Goal: Task Accomplishment & Management: Complete application form

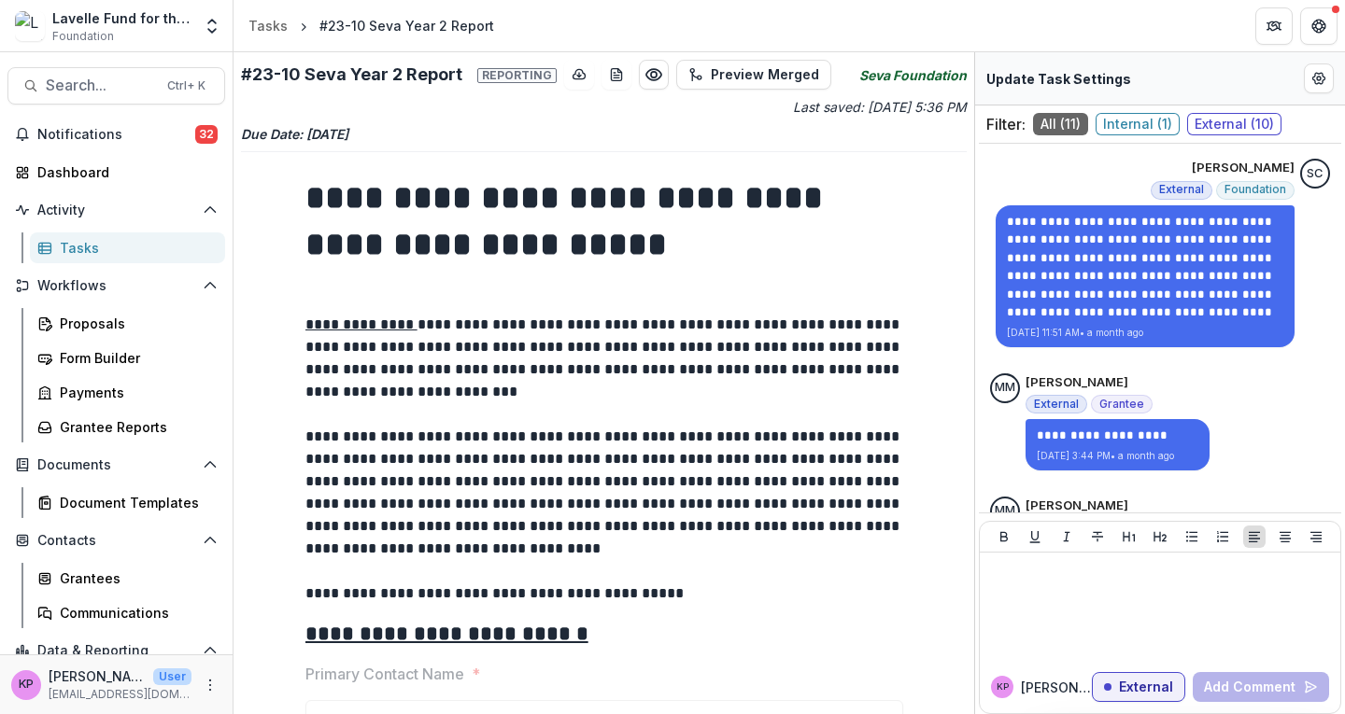
scroll to position [1979, 0]
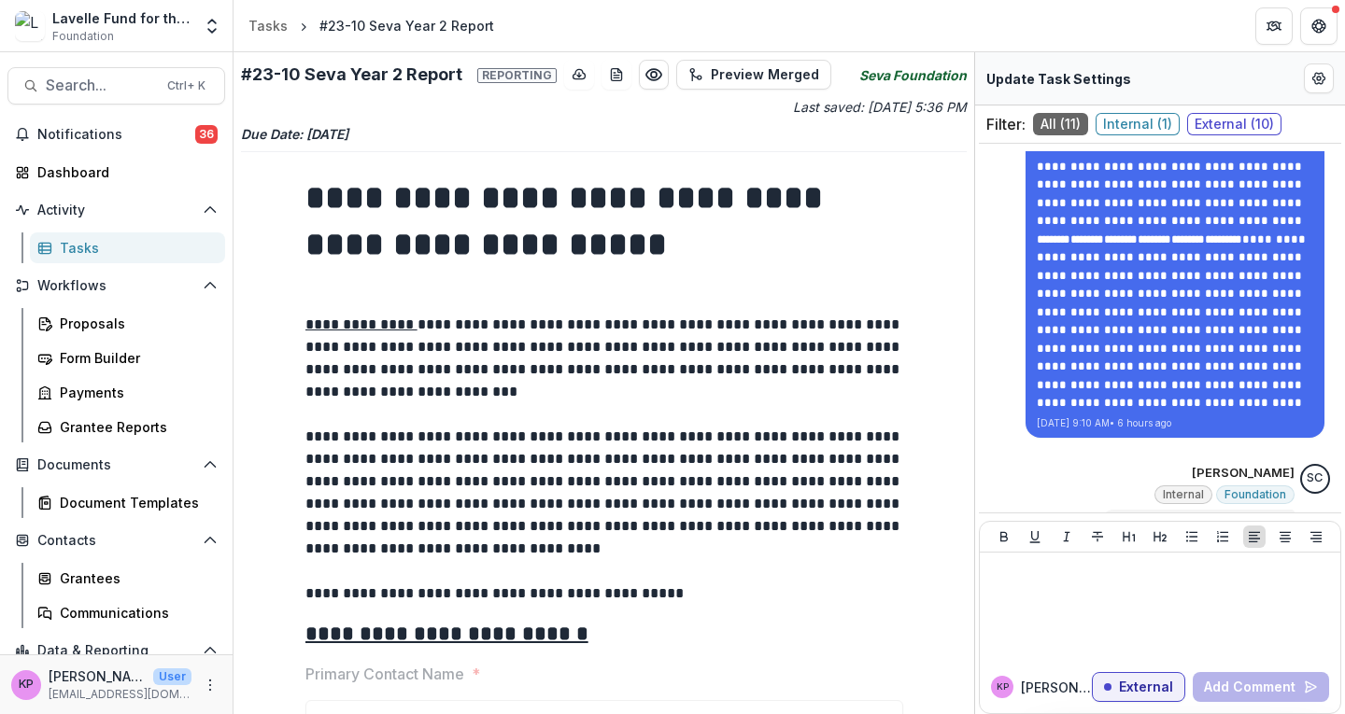
click at [77, 247] on div "Tasks" at bounding box center [135, 248] width 150 height 20
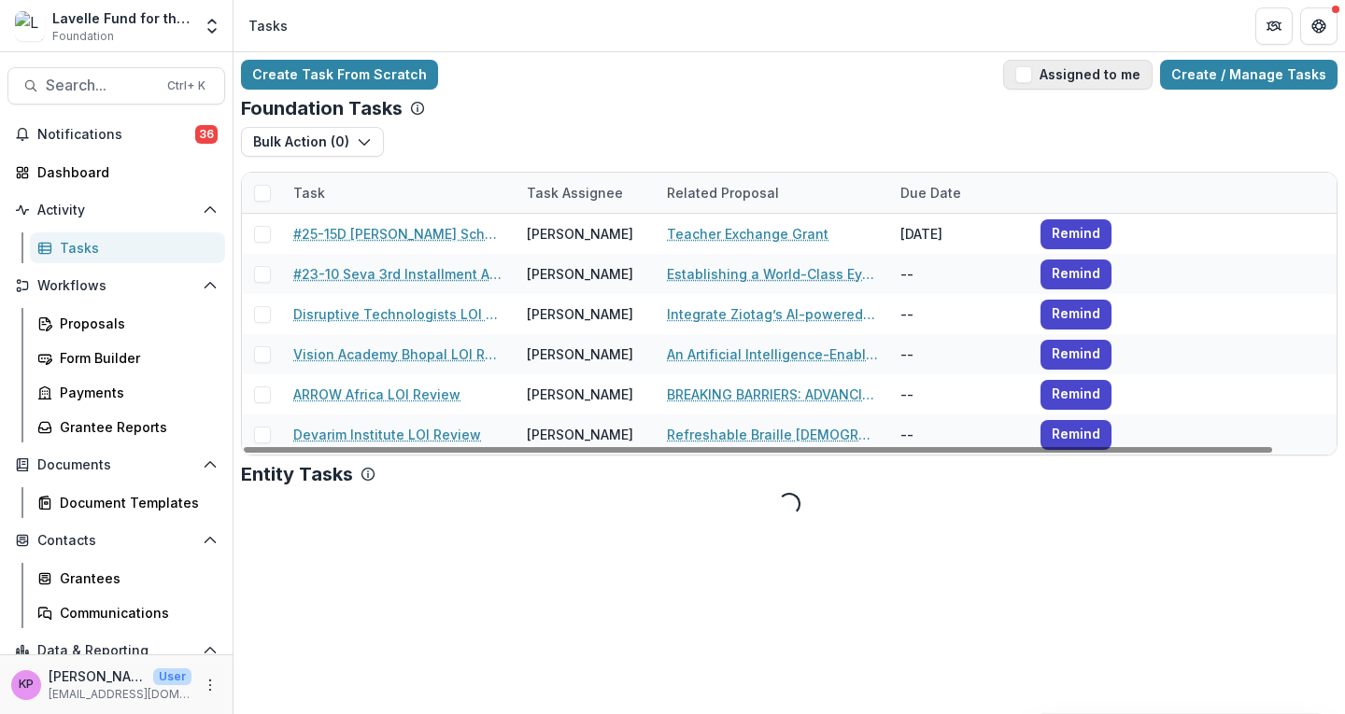
click at [1096, 78] on button "Assigned to me" at bounding box center [1077, 75] width 149 height 30
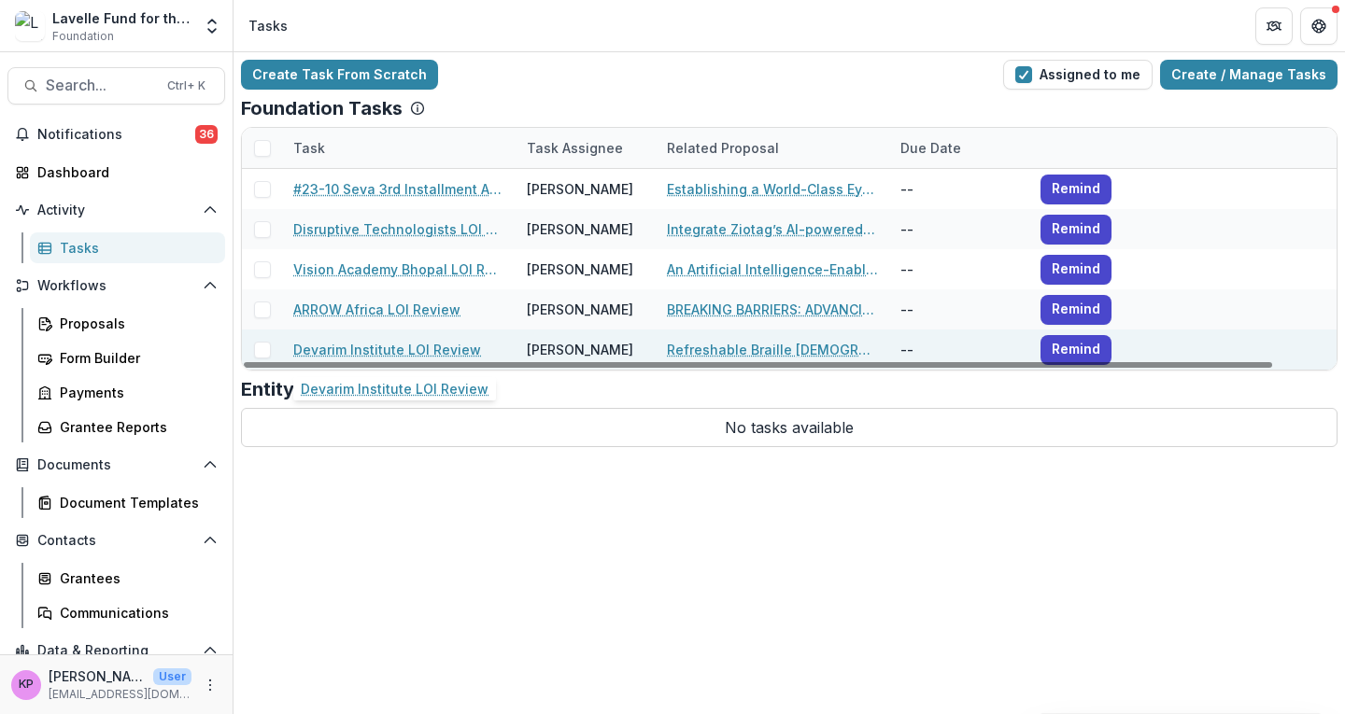
click at [417, 352] on link "Devarim Institute LOI Review" at bounding box center [387, 350] width 188 height 20
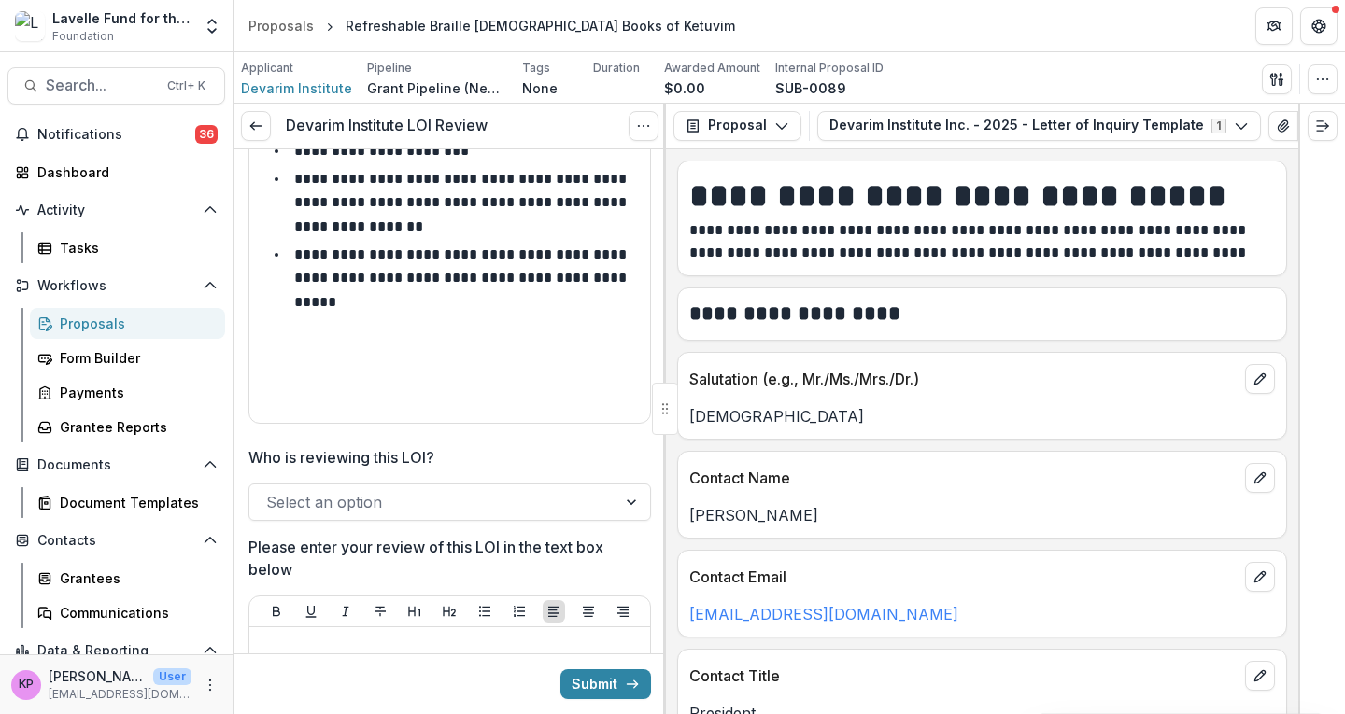
scroll to position [191, 0]
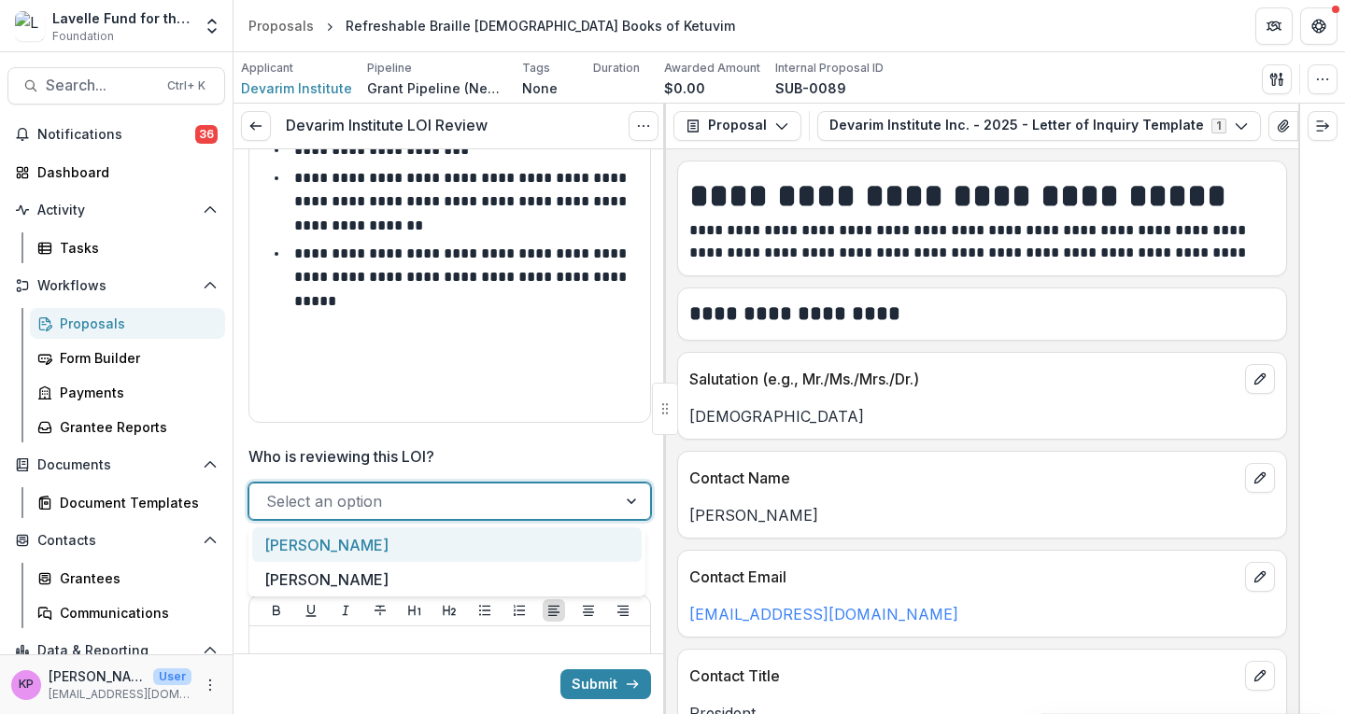
click at [436, 500] on div at bounding box center [432, 501] width 333 height 26
click at [374, 545] on div "[PERSON_NAME]" at bounding box center [446, 545] width 389 height 35
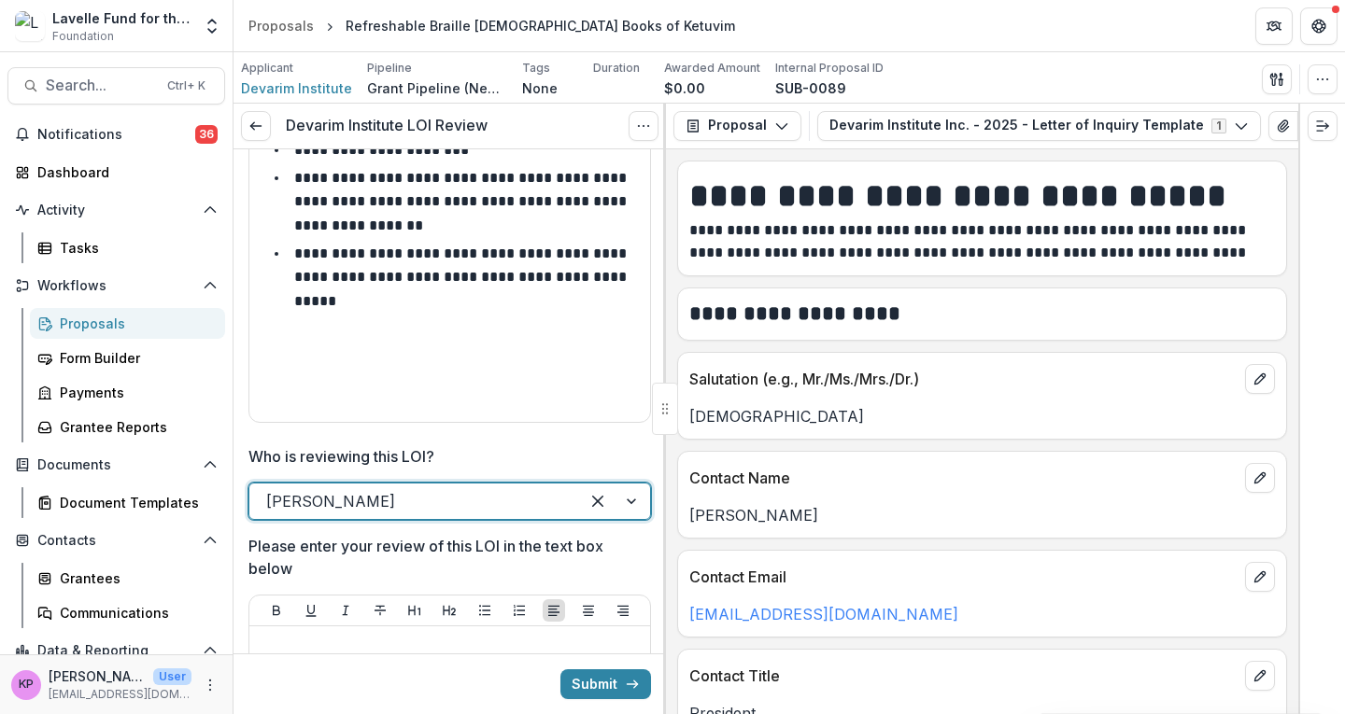
scroll to position [338, 0]
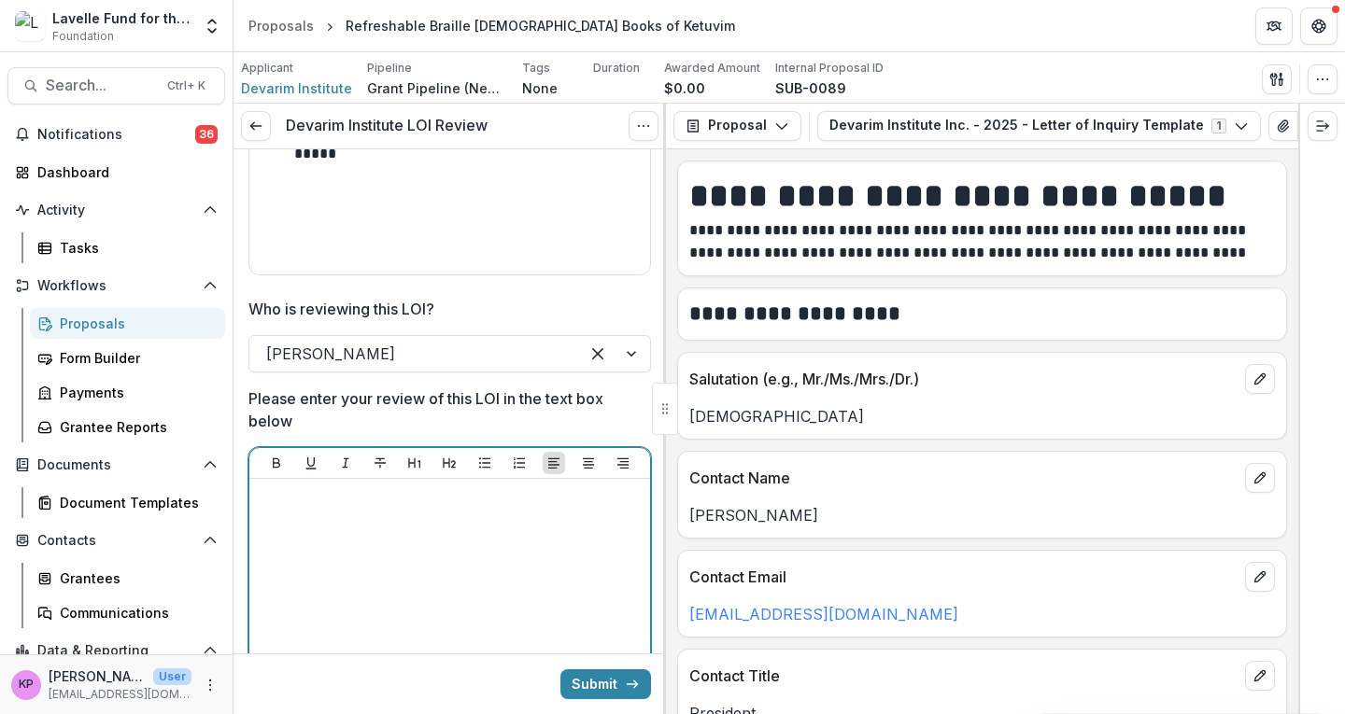
click at [374, 545] on div at bounding box center [450, 627] width 386 height 280
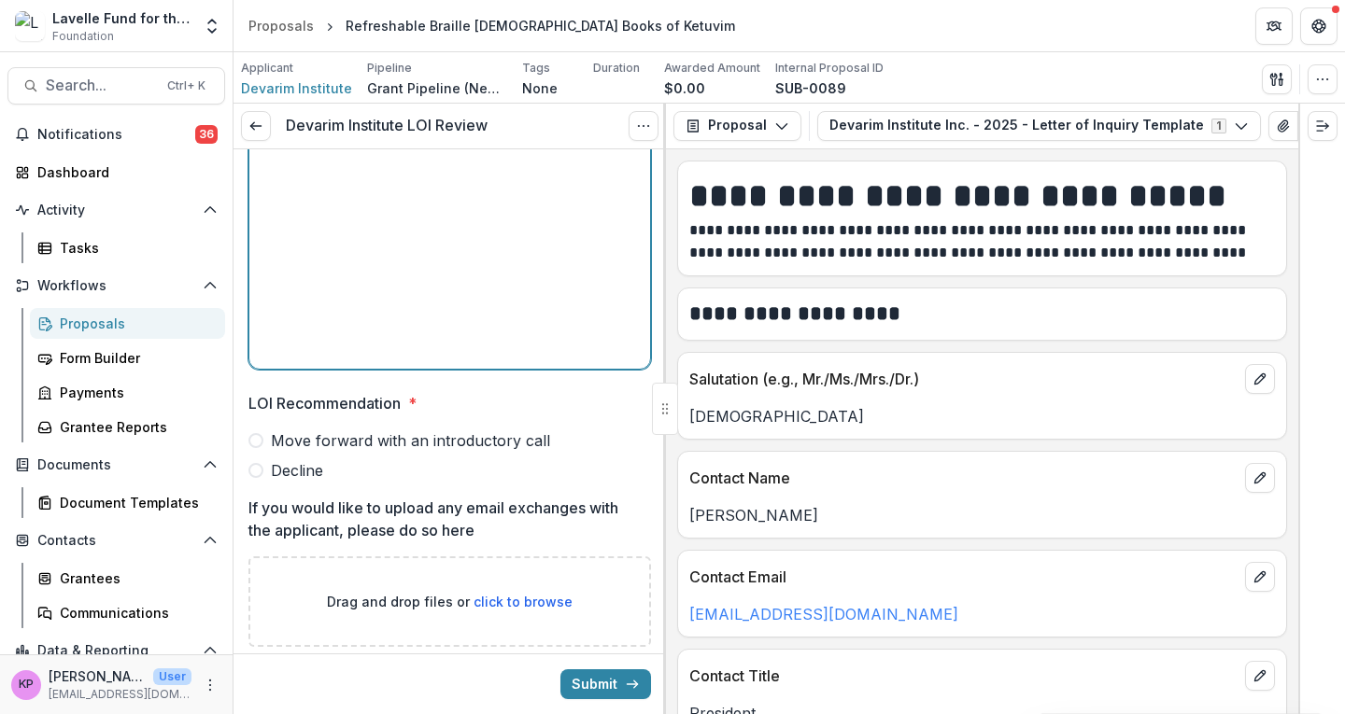
scroll to position [743, 0]
click at [302, 468] on span "Decline" at bounding box center [297, 470] width 52 height 22
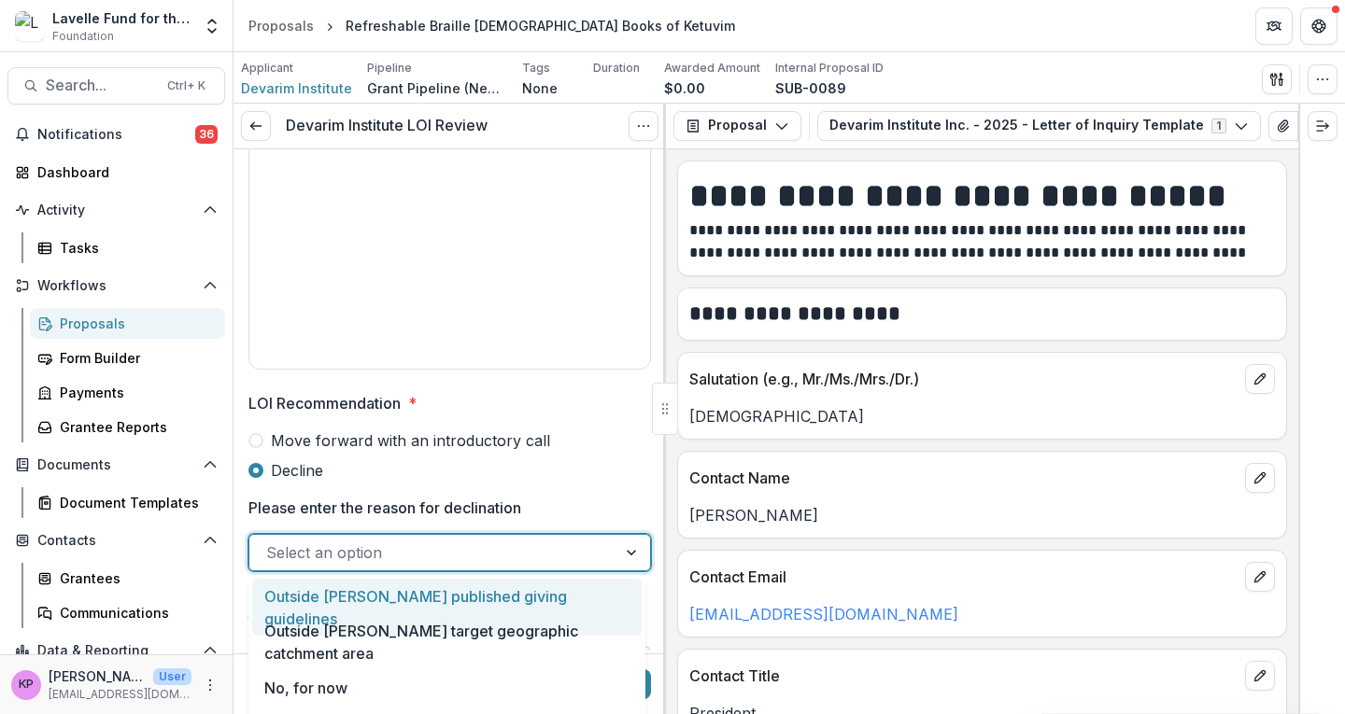
click at [353, 559] on div at bounding box center [432, 553] width 333 height 26
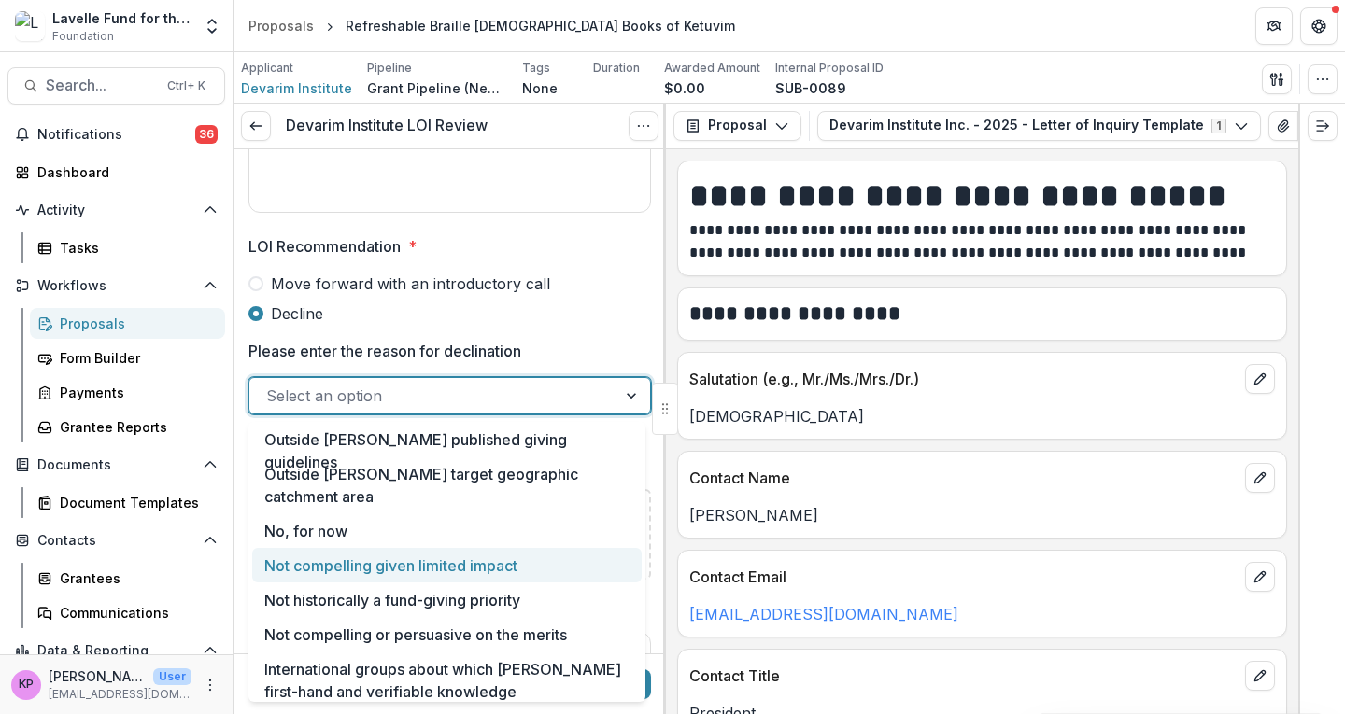
scroll to position [901, 0]
click at [365, 566] on div "Not compelling given limited impact" at bounding box center [446, 564] width 389 height 35
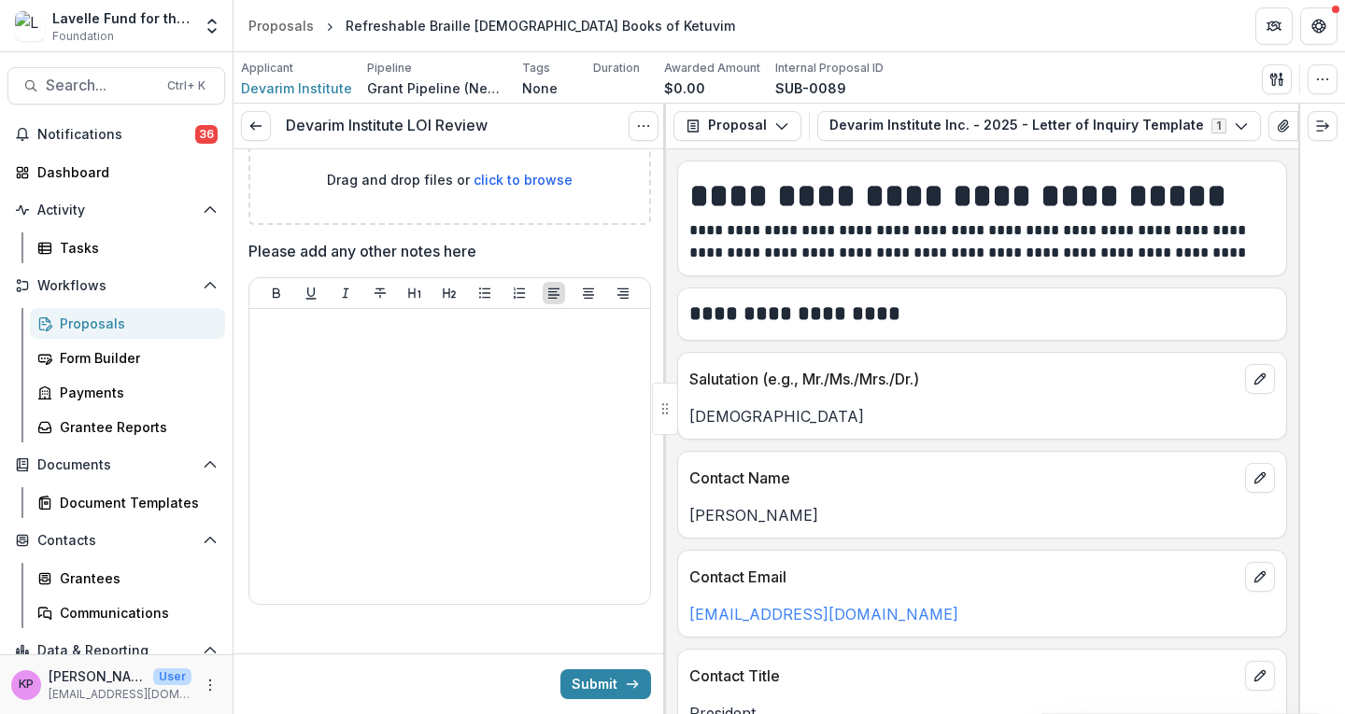
scroll to position [1274, 0]
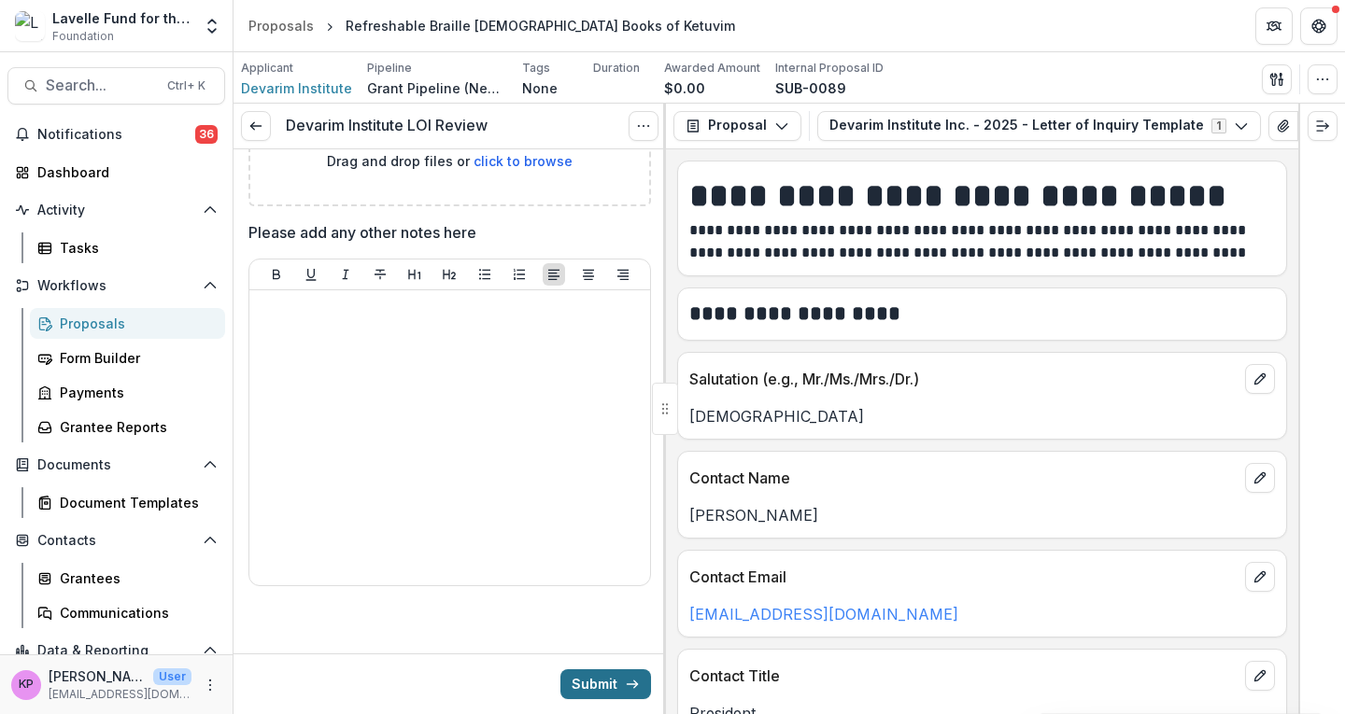
click at [625, 681] on icon "submit" at bounding box center [632, 684] width 15 height 15
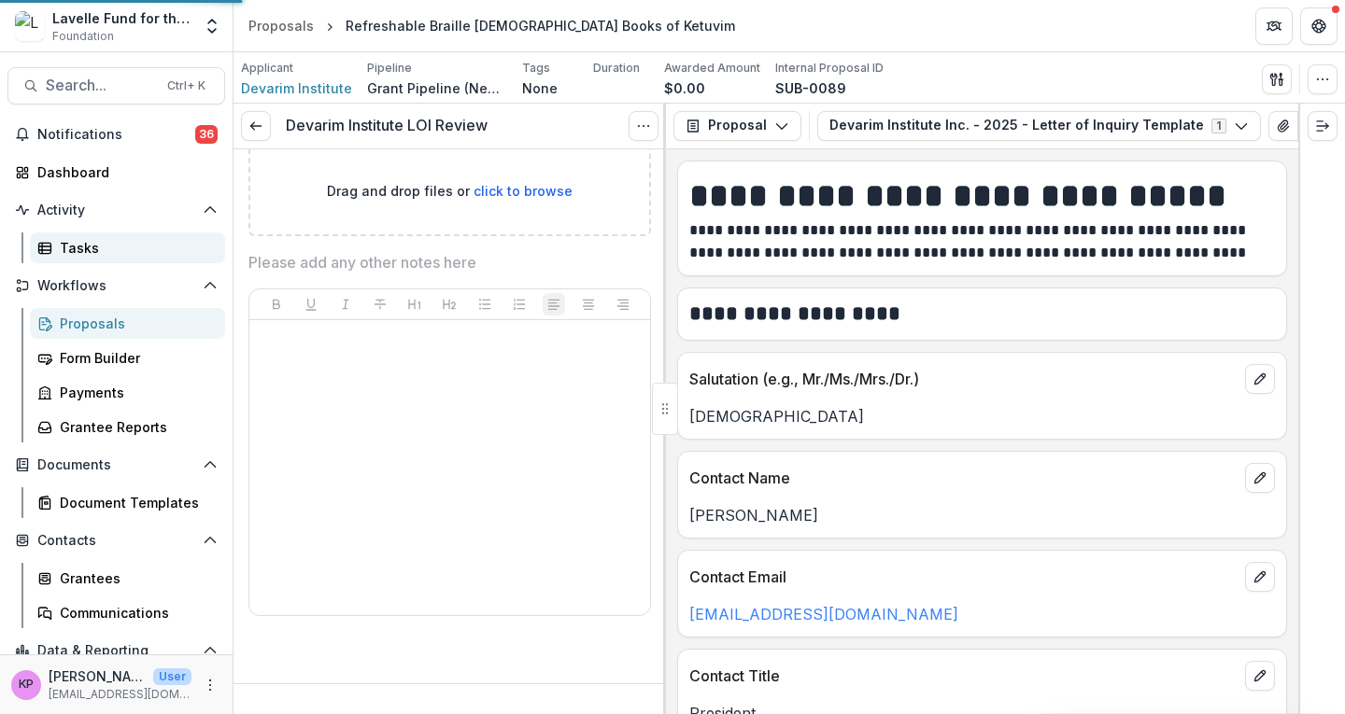
scroll to position [1244, 0]
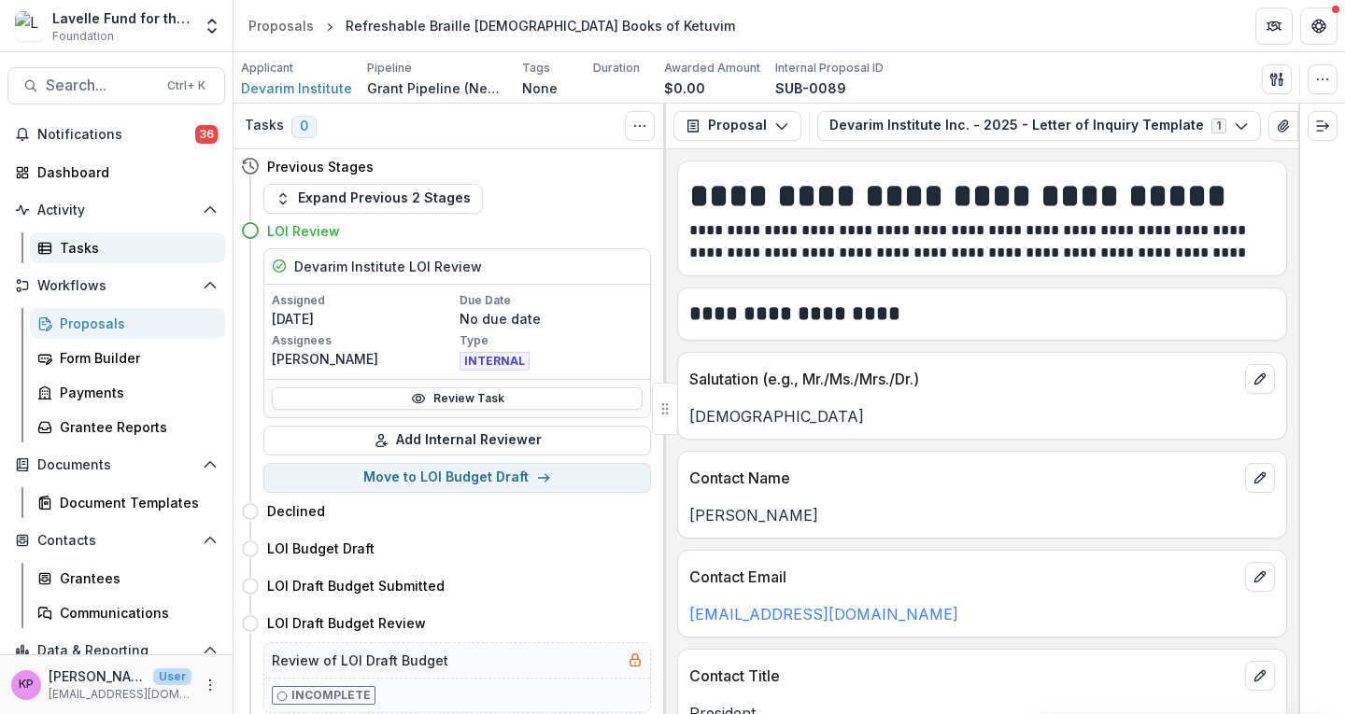
click at [92, 251] on div "Tasks" at bounding box center [135, 248] width 150 height 20
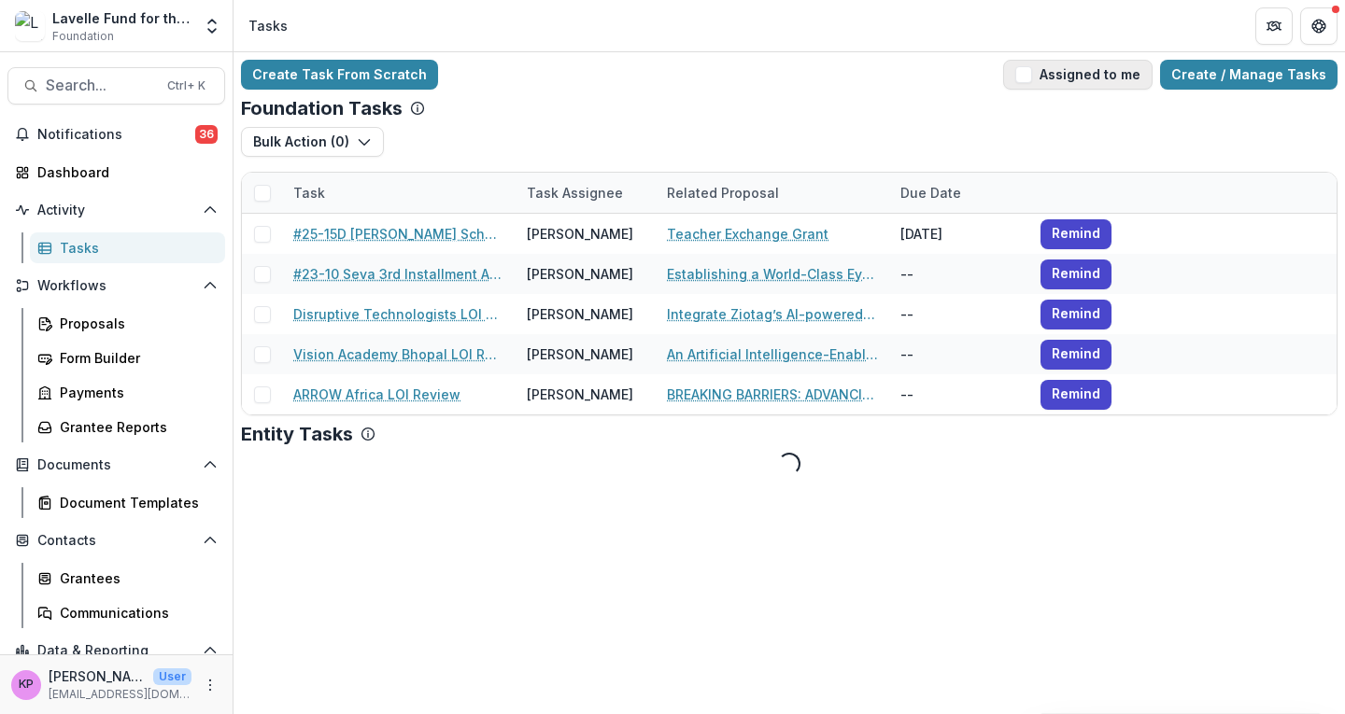
click at [1061, 80] on button "Assigned to me" at bounding box center [1077, 75] width 149 height 30
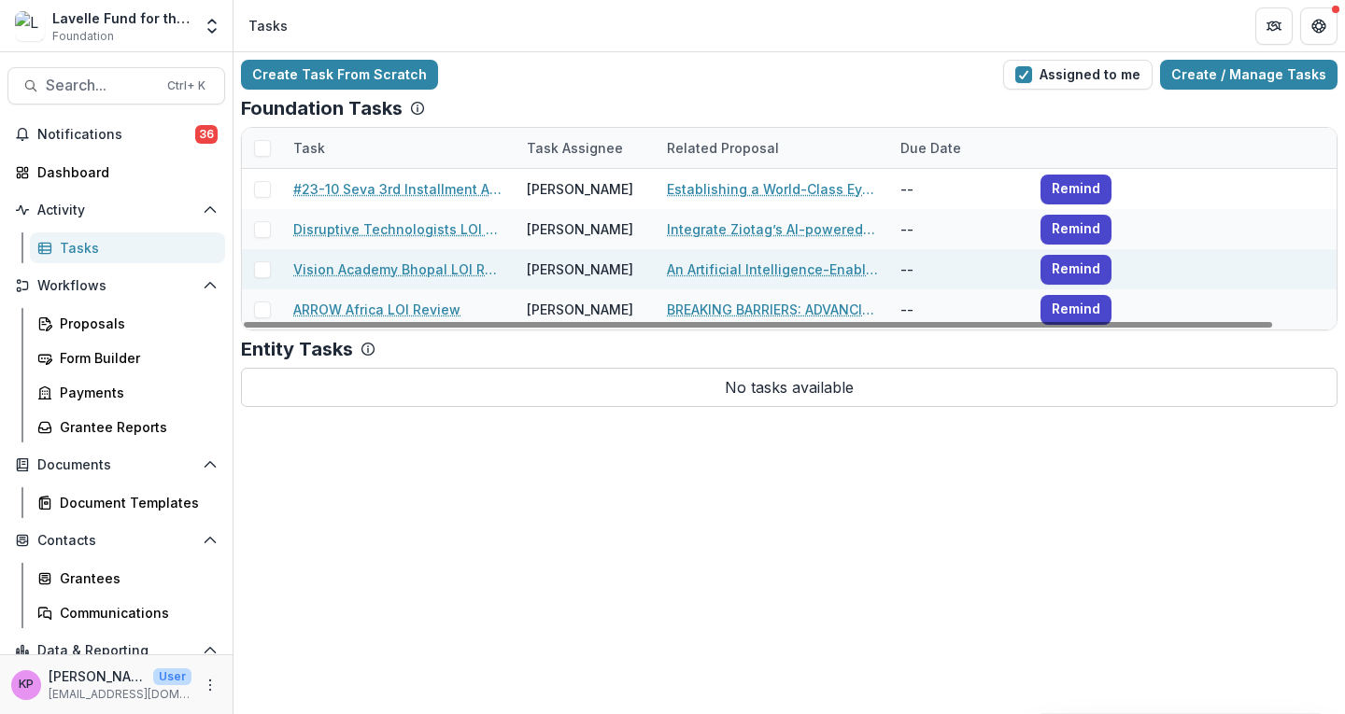
click at [430, 271] on link "Vision Academy Bhopal LOI Review" at bounding box center [398, 270] width 211 height 20
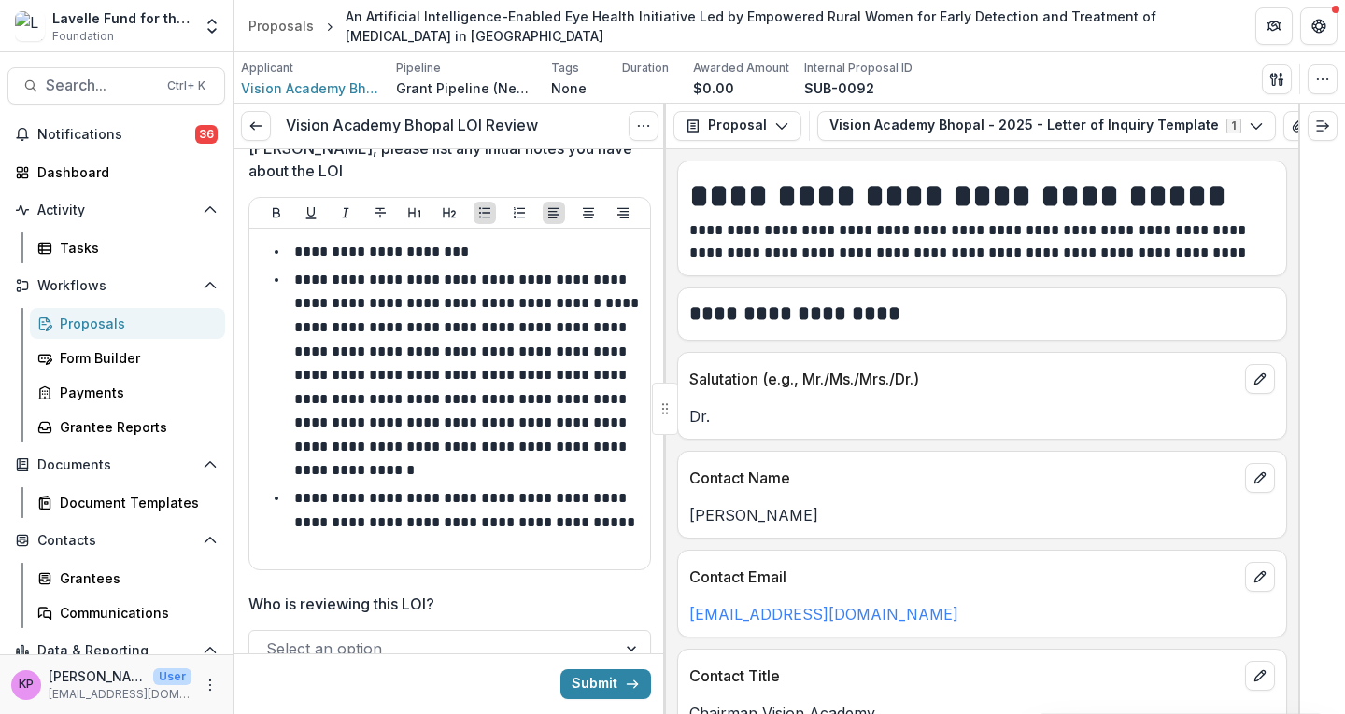
scroll to position [91, 0]
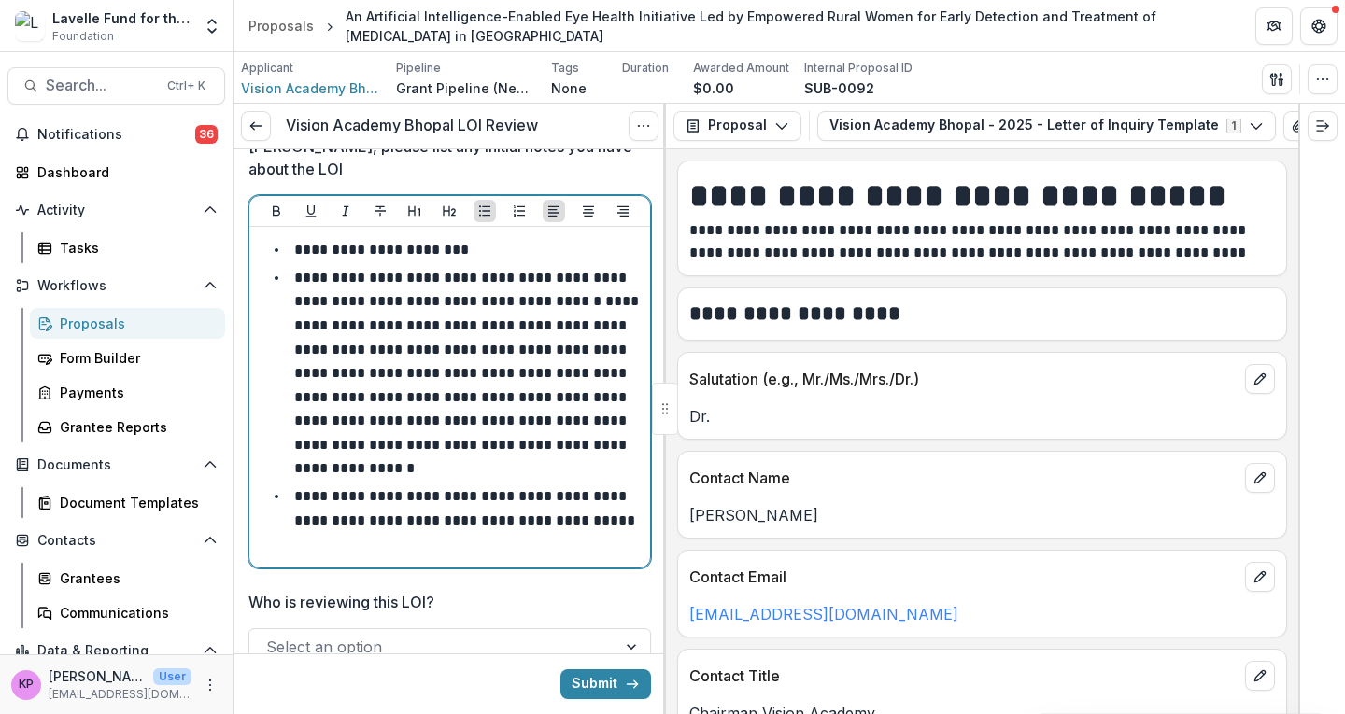
click at [536, 346] on p "**********" at bounding box center [468, 384] width 348 height 181
click at [540, 348] on p "**********" at bounding box center [468, 384] width 348 height 181
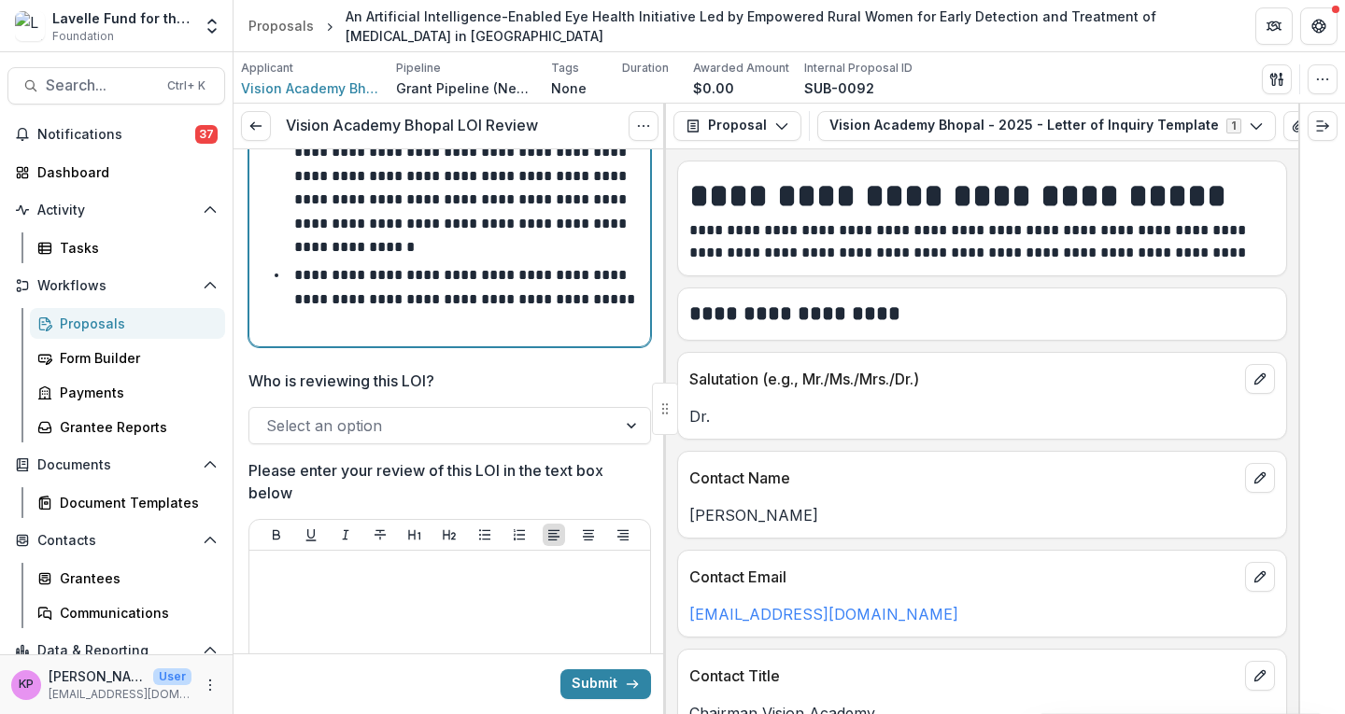
scroll to position [313, 0]
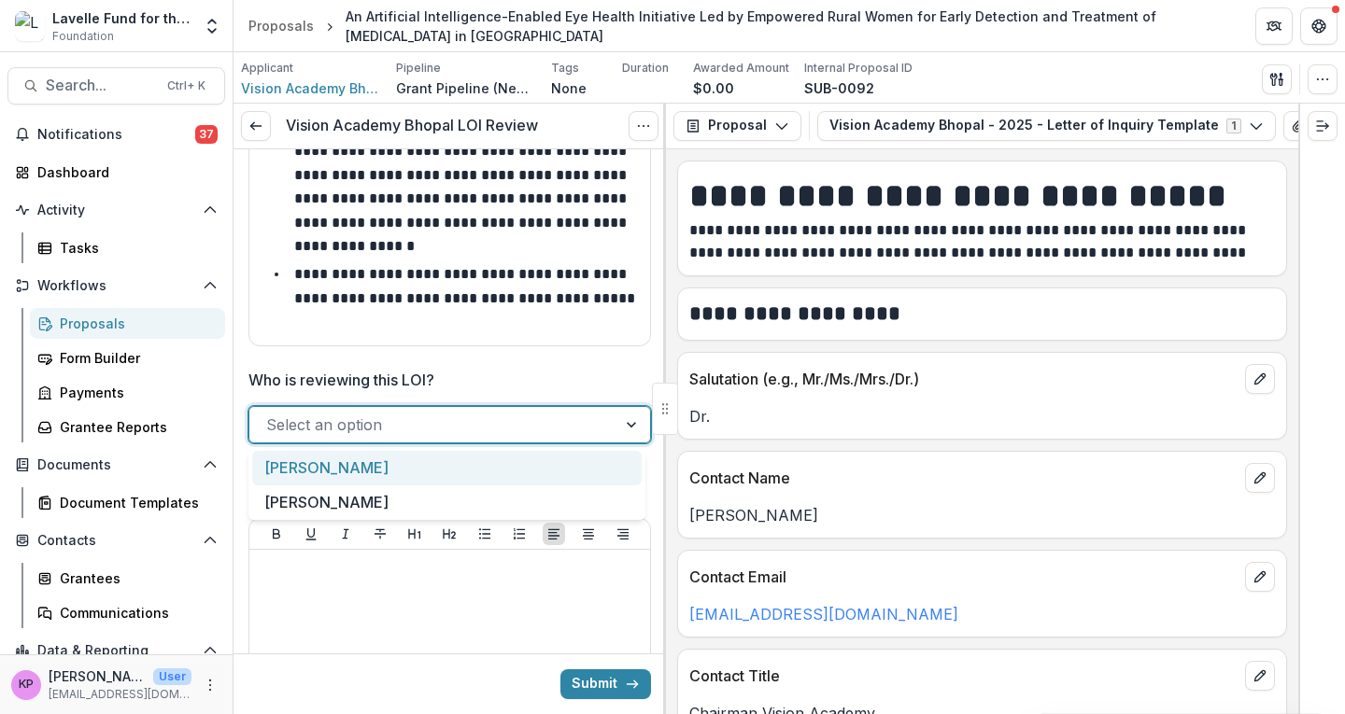
click at [423, 433] on div at bounding box center [432, 425] width 333 height 26
click at [353, 473] on div "[PERSON_NAME]" at bounding box center [446, 468] width 389 height 35
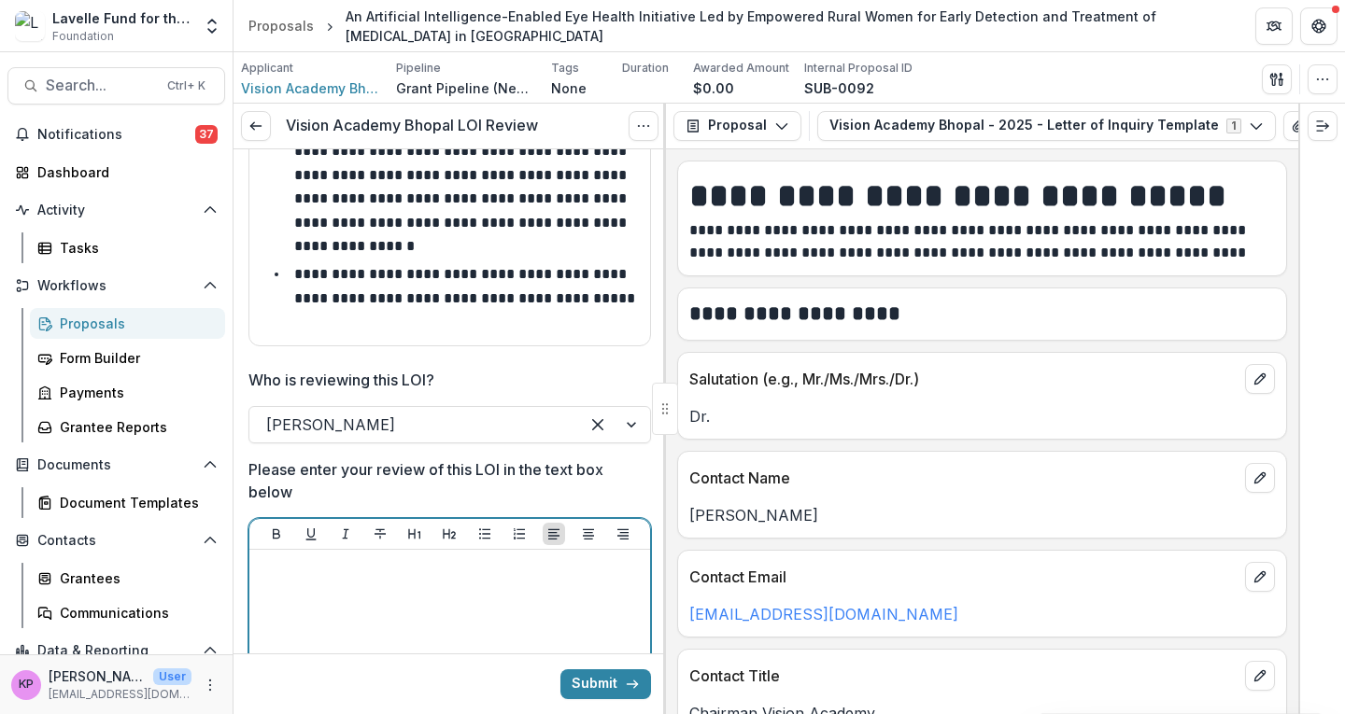
click at [378, 583] on div at bounding box center [450, 698] width 386 height 280
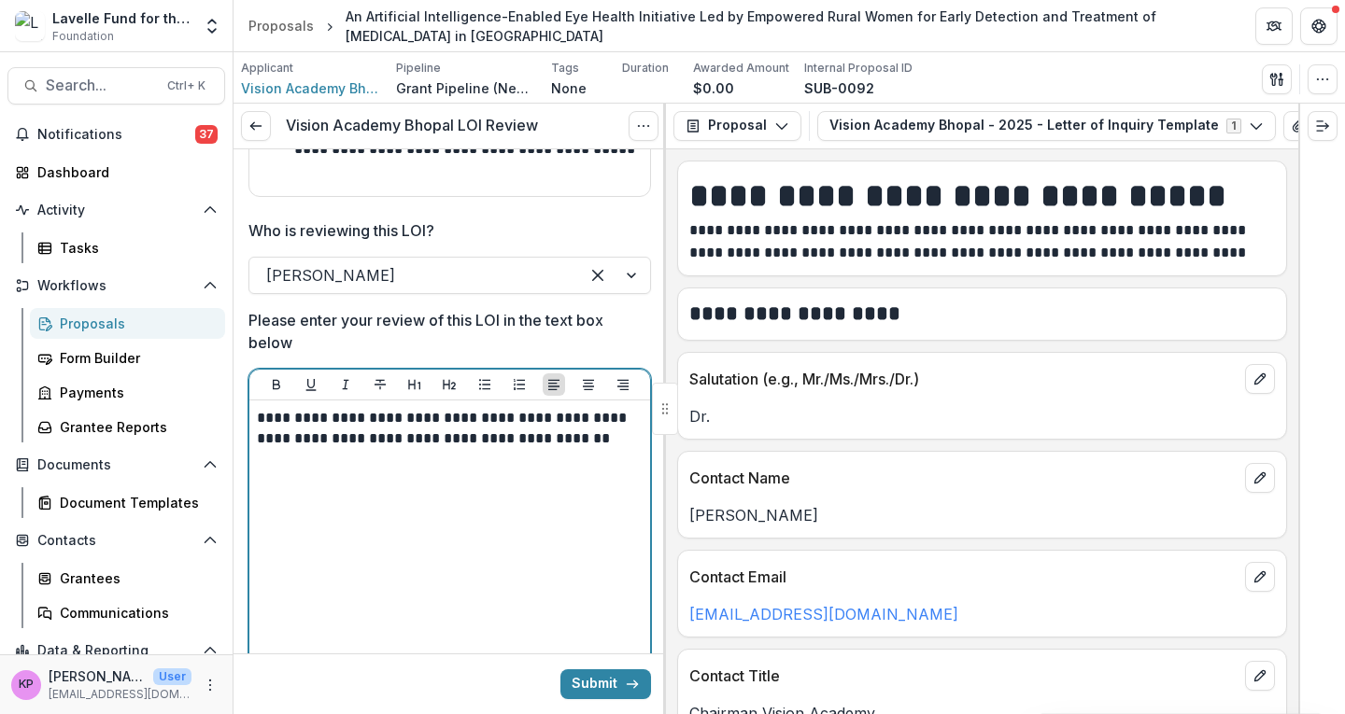
scroll to position [472, 0]
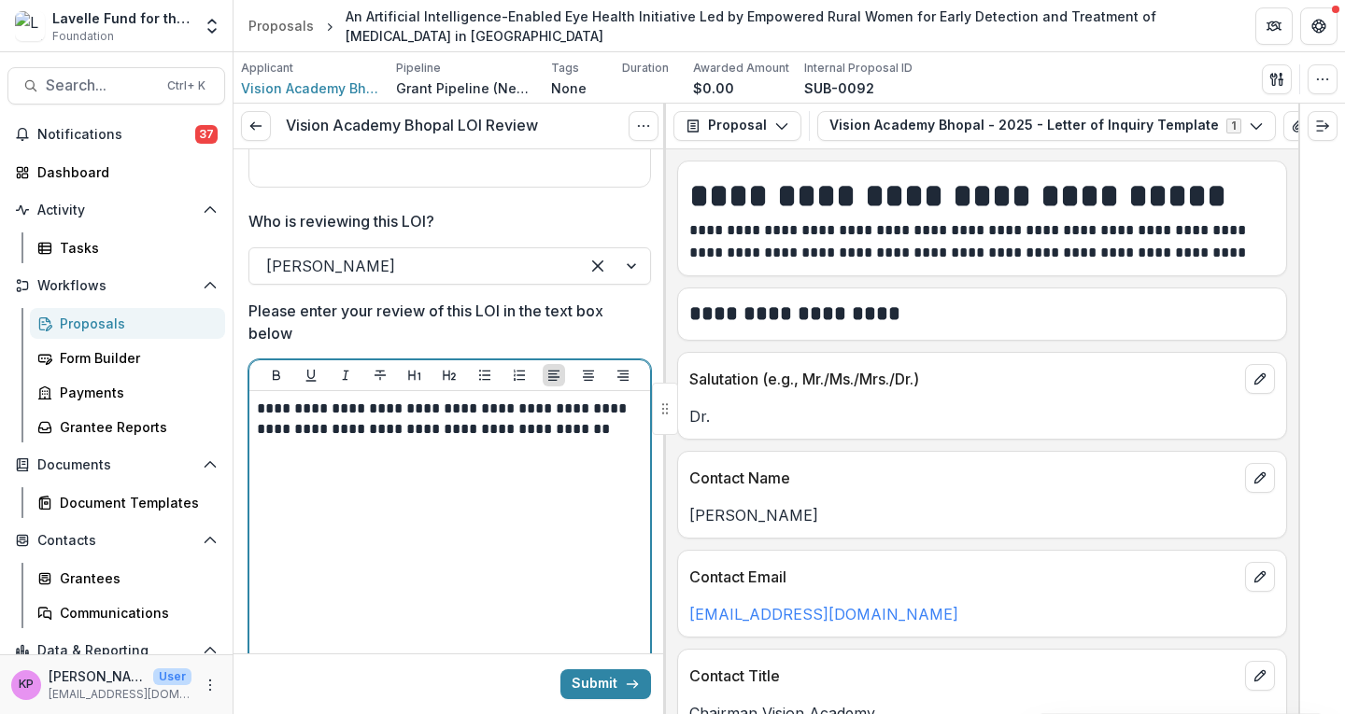
click at [394, 424] on p "**********" at bounding box center [447, 419] width 380 height 41
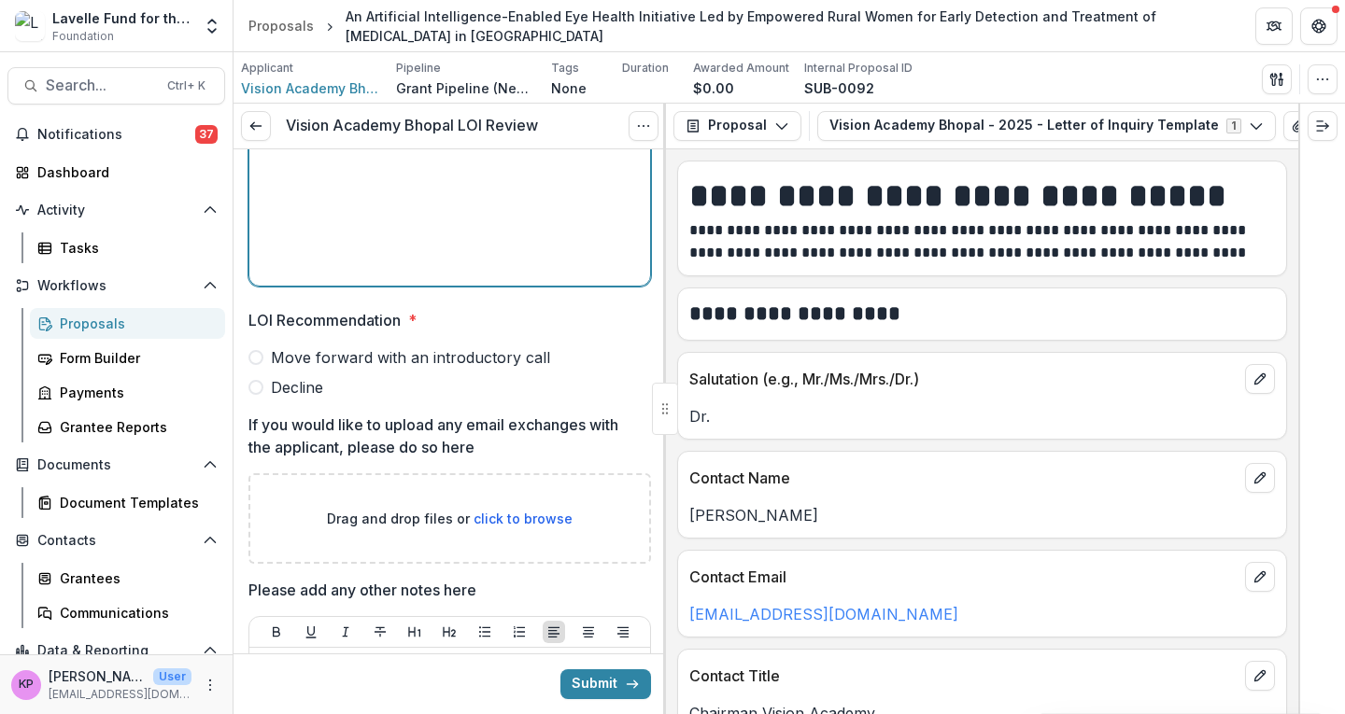
scroll to position [883, 0]
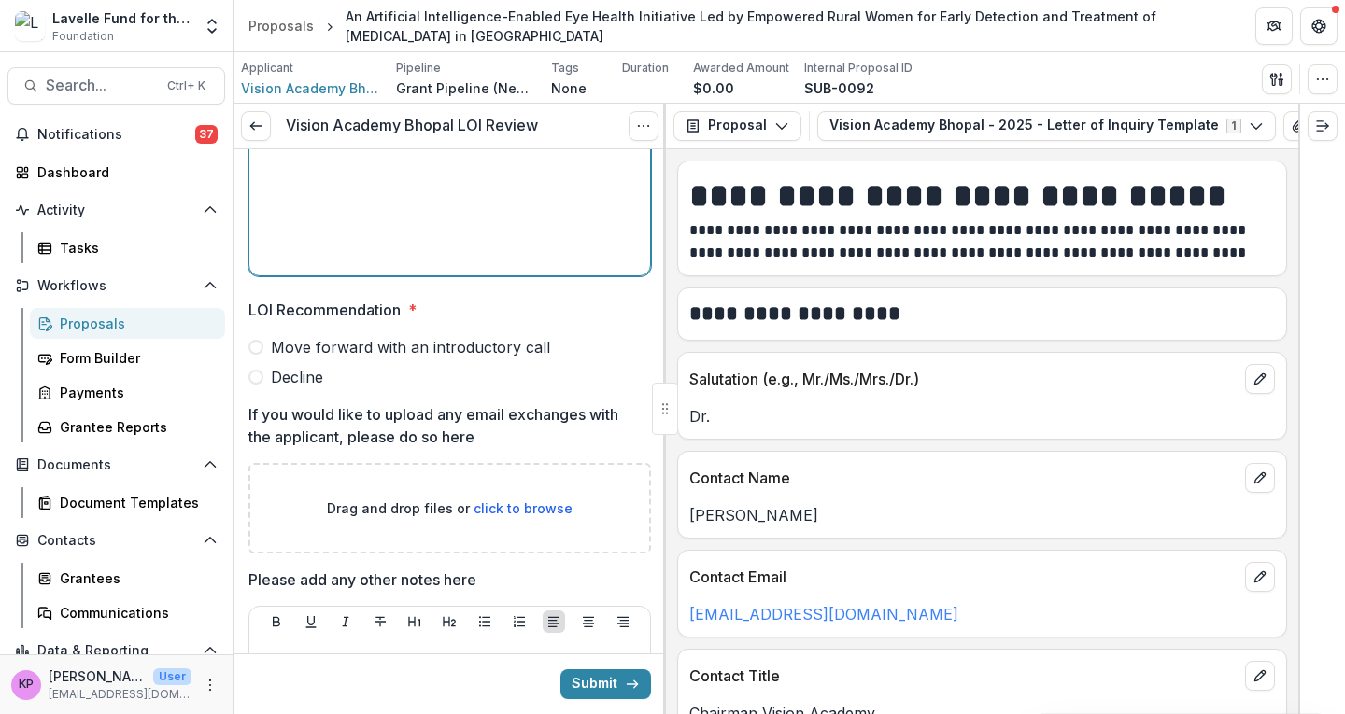
click at [308, 378] on span "Decline" at bounding box center [297, 377] width 52 height 22
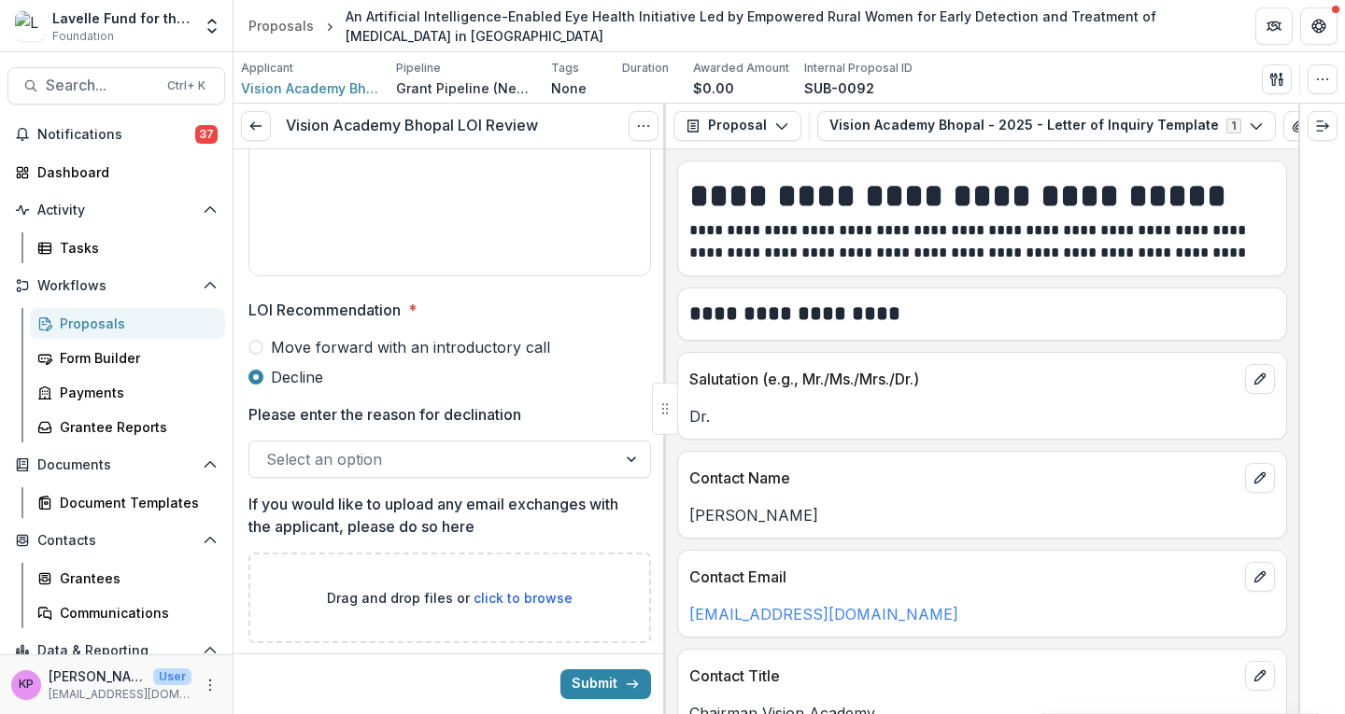
click at [427, 456] on div at bounding box center [432, 459] width 333 height 26
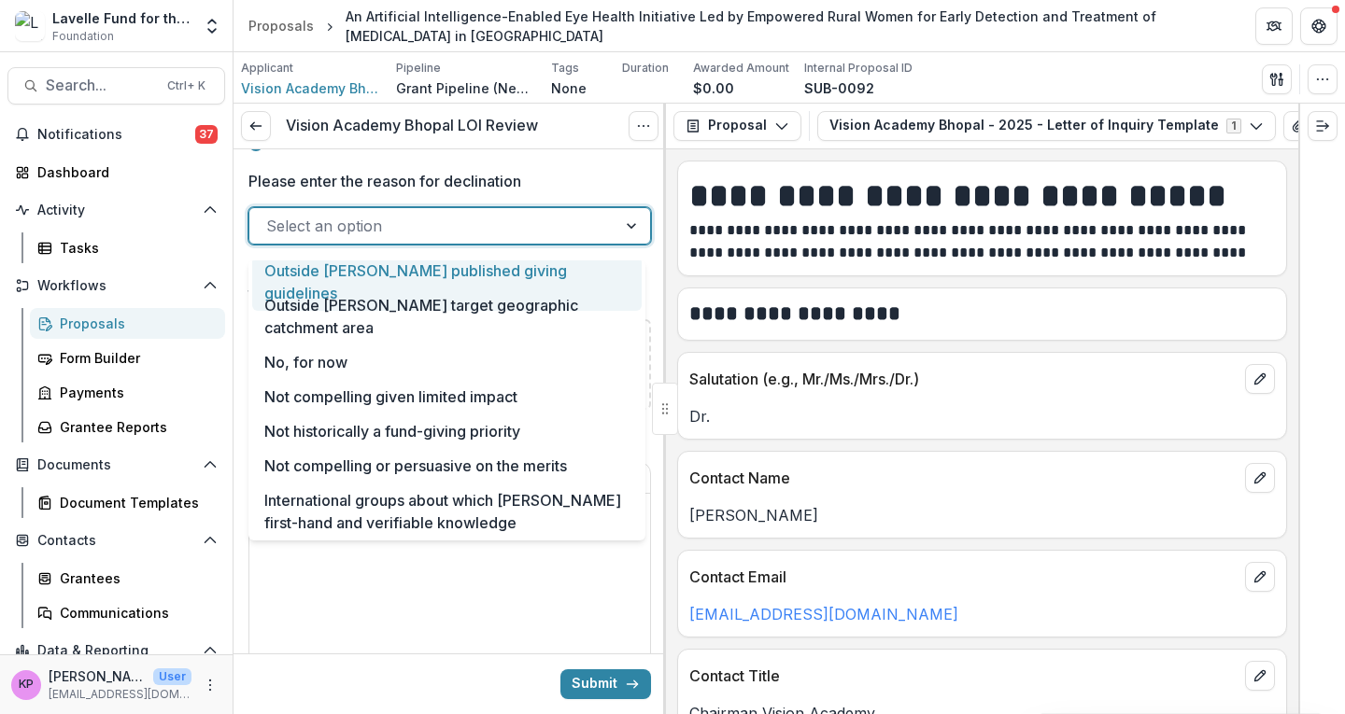
scroll to position [1121, 0]
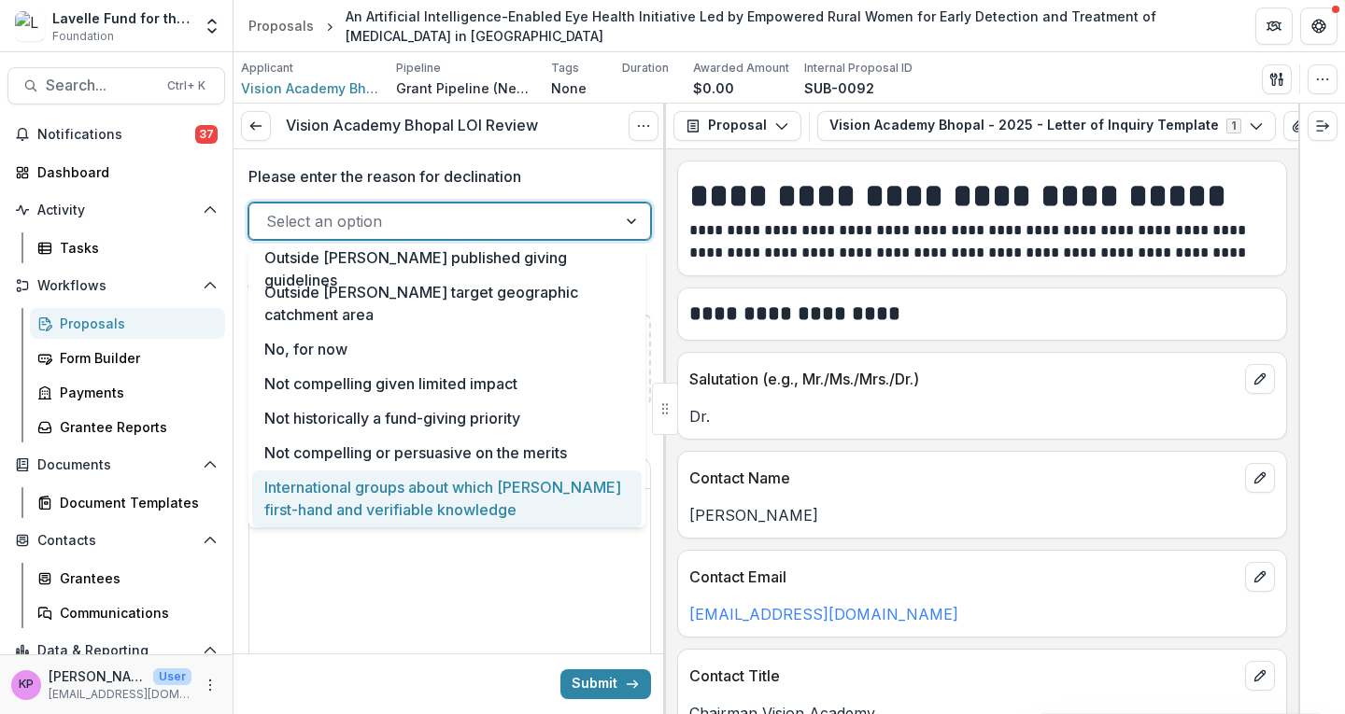
click at [418, 502] on div "International groups about which [PERSON_NAME] first-hand and verifiable knowle…" at bounding box center [446, 499] width 389 height 57
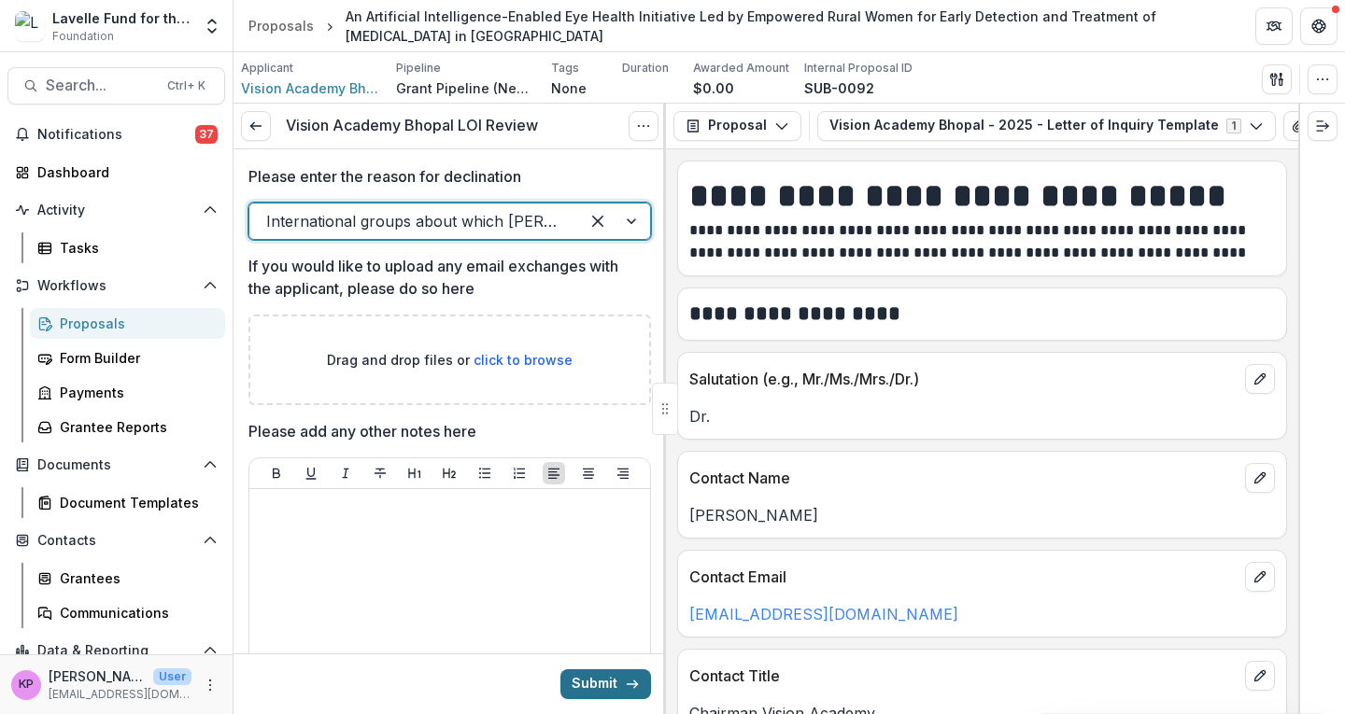
click at [609, 689] on button "Submit" at bounding box center [605, 685] width 91 height 30
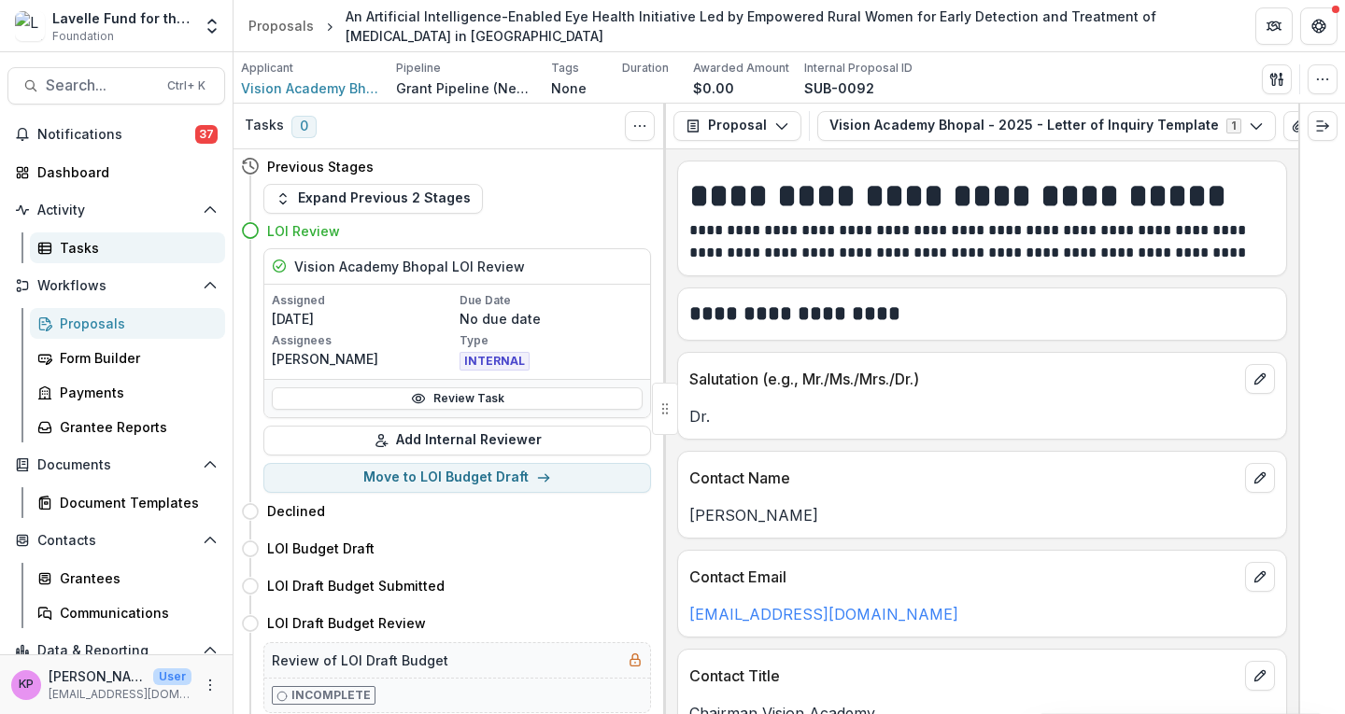
click at [125, 251] on div "Tasks" at bounding box center [135, 248] width 150 height 20
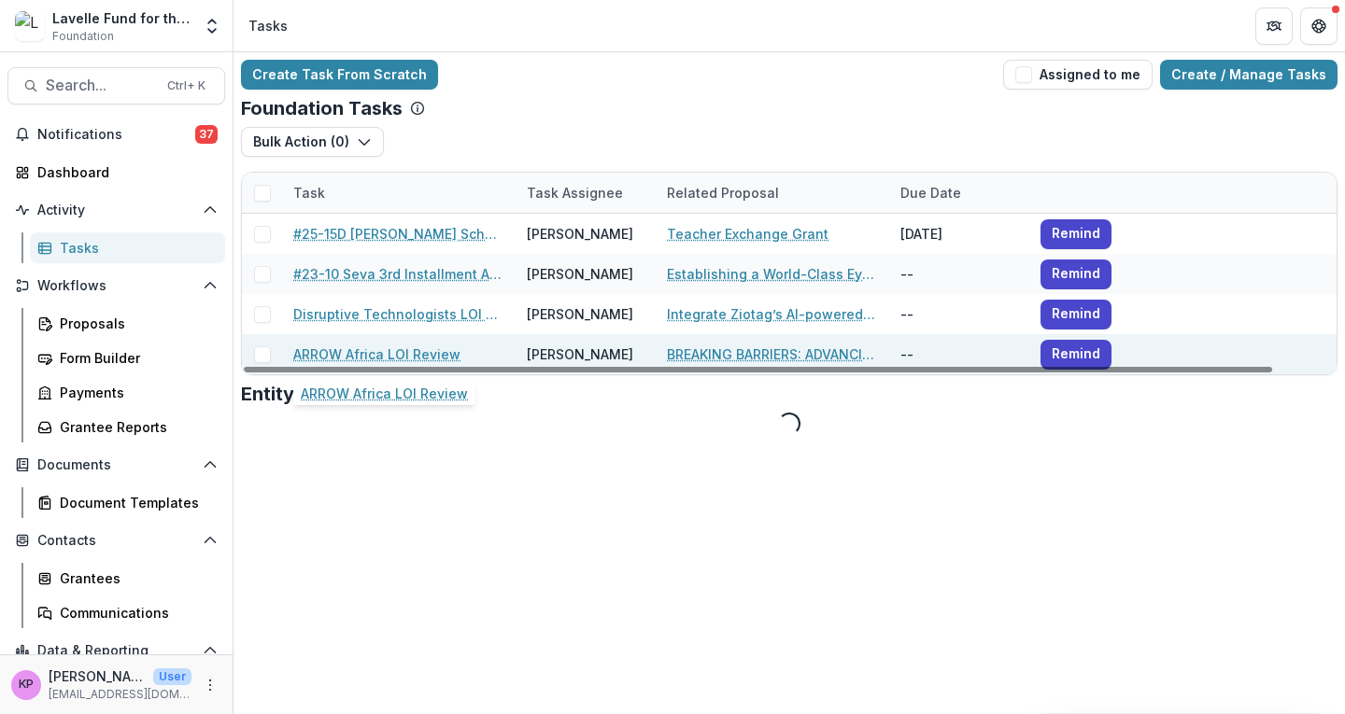
click at [380, 347] on link "ARROW Africa LOI Review" at bounding box center [376, 355] width 167 height 20
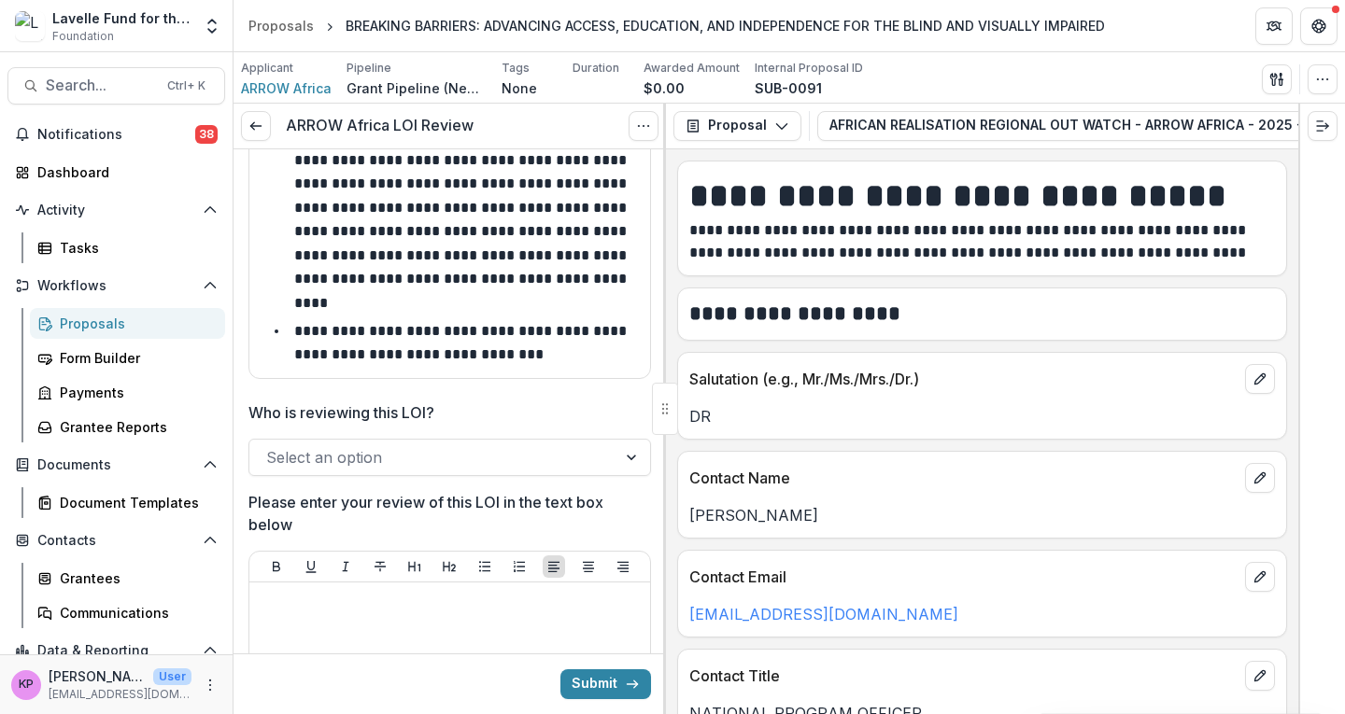
scroll to position [278, 0]
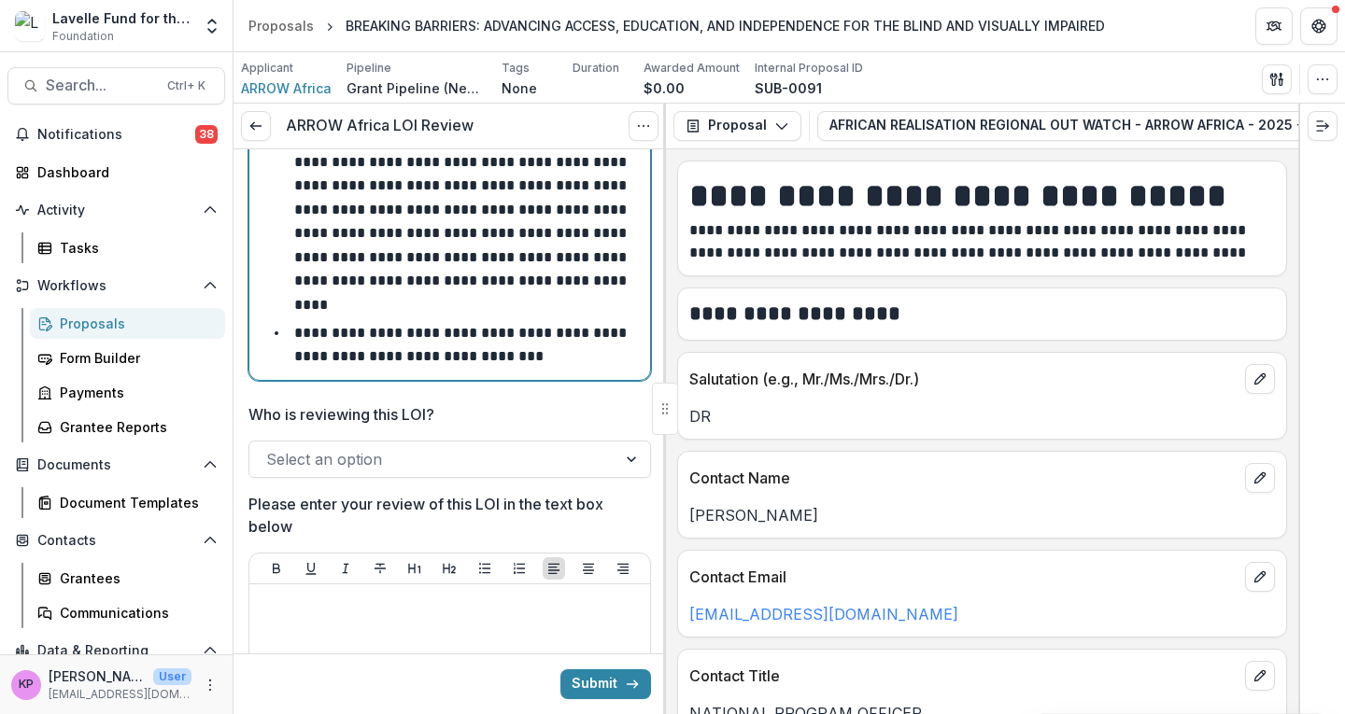
click at [554, 212] on p "**********" at bounding box center [462, 197] width 336 height 229
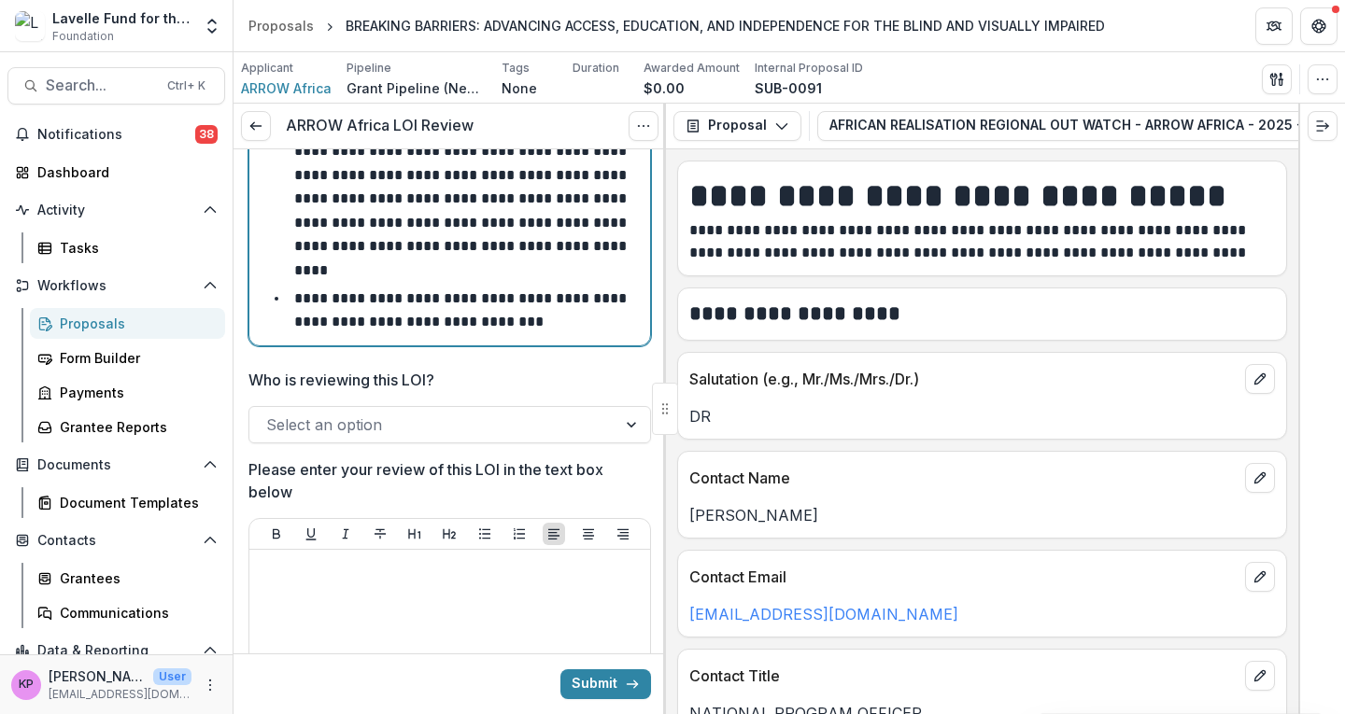
scroll to position [326, 0]
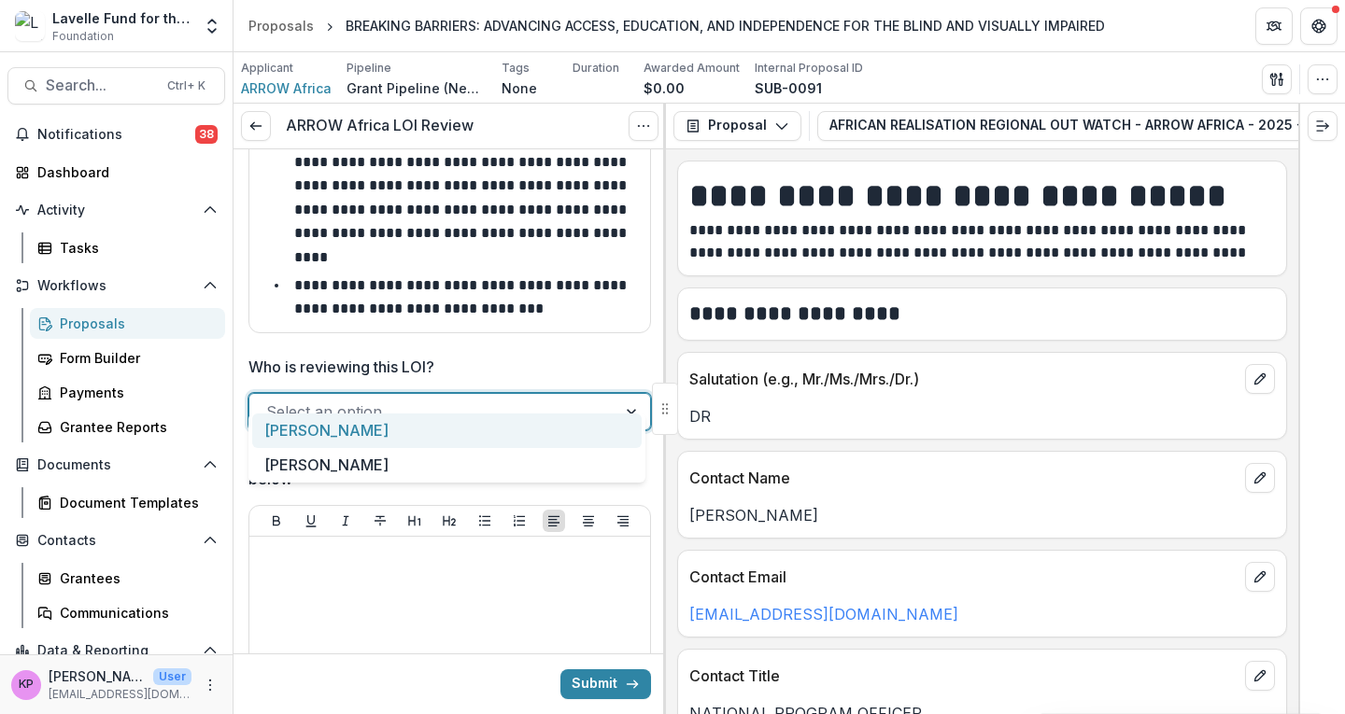
click at [404, 399] on div at bounding box center [432, 412] width 333 height 26
click at [353, 428] on div "[PERSON_NAME]" at bounding box center [446, 431] width 389 height 35
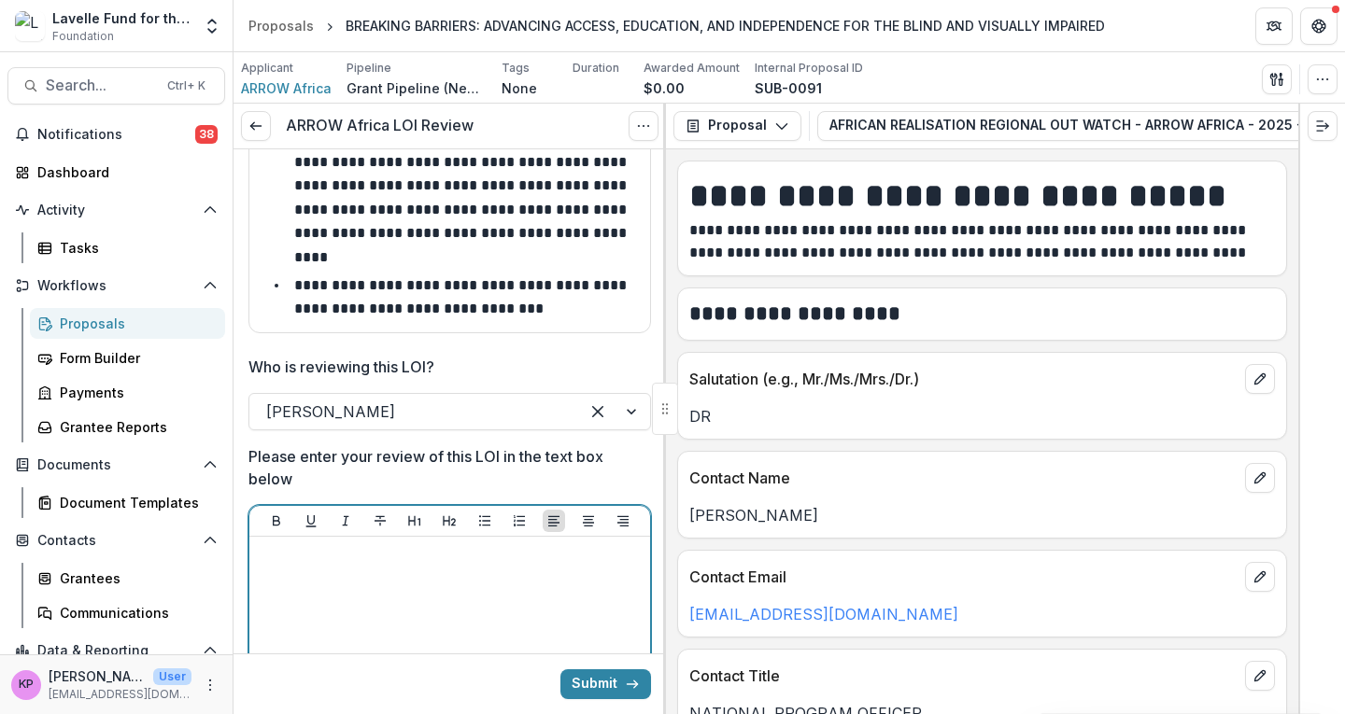
click at [332, 544] on p at bounding box center [450, 554] width 386 height 21
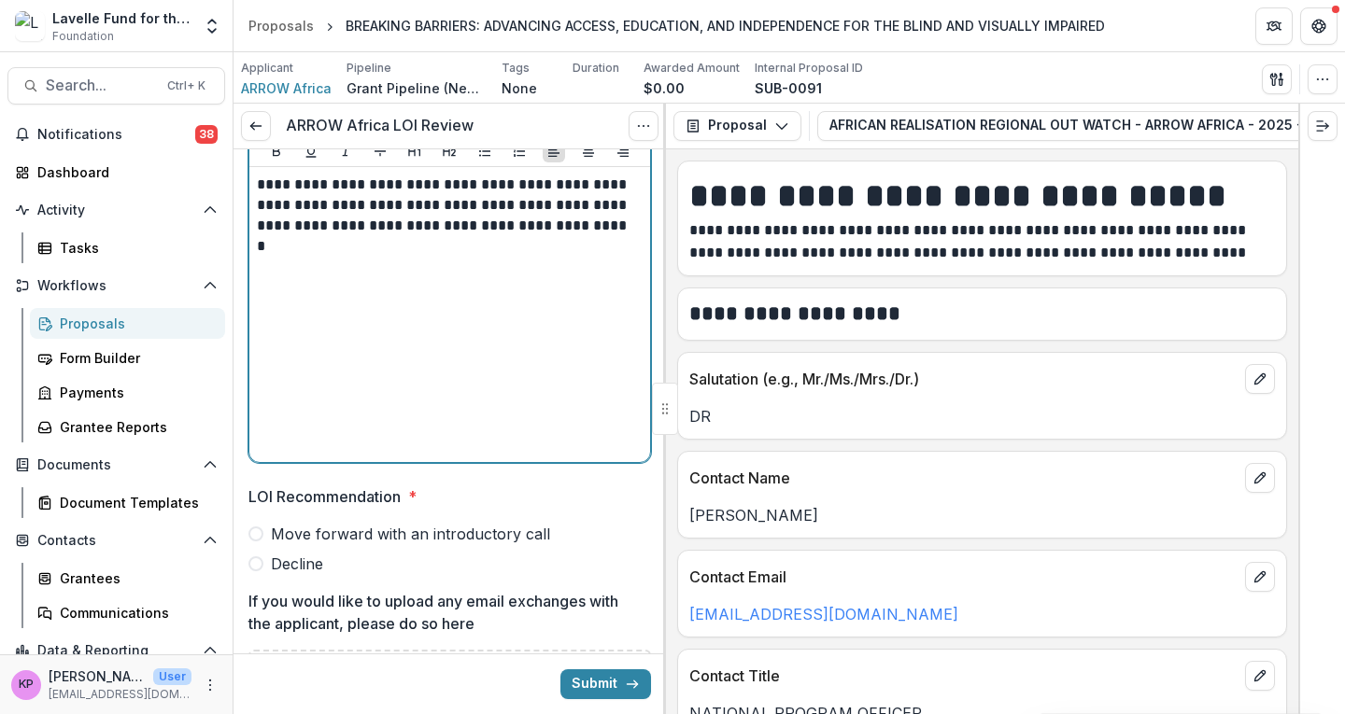
scroll to position [698, 0]
click at [307, 551] on span "Decline" at bounding box center [297, 562] width 52 height 22
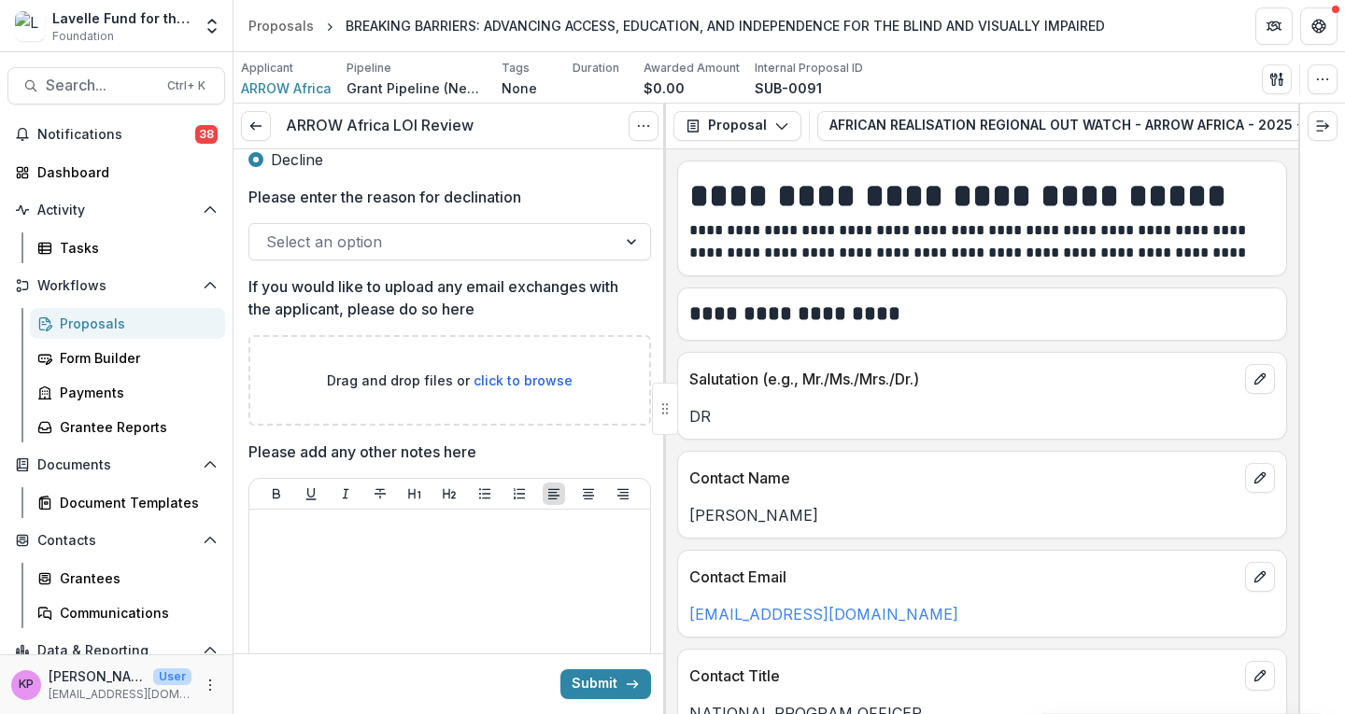
scroll to position [1098, 0]
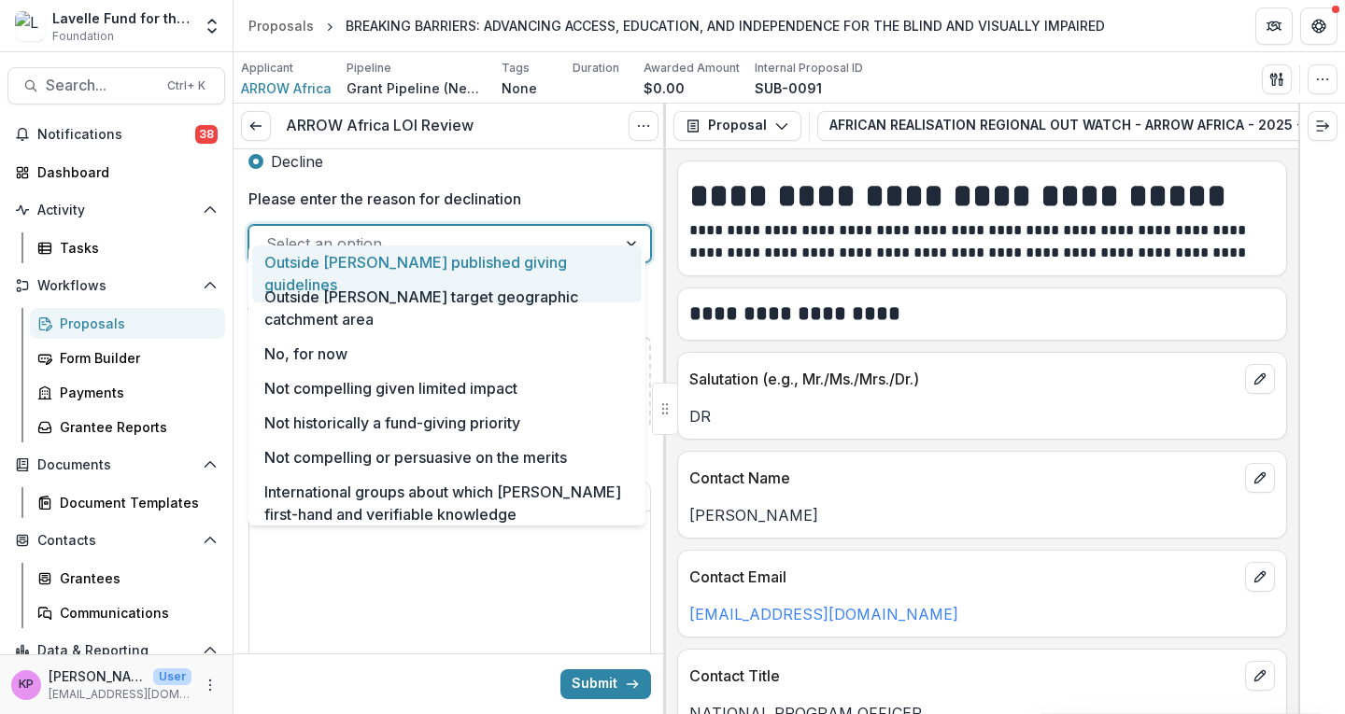
click at [426, 231] on div at bounding box center [432, 244] width 333 height 26
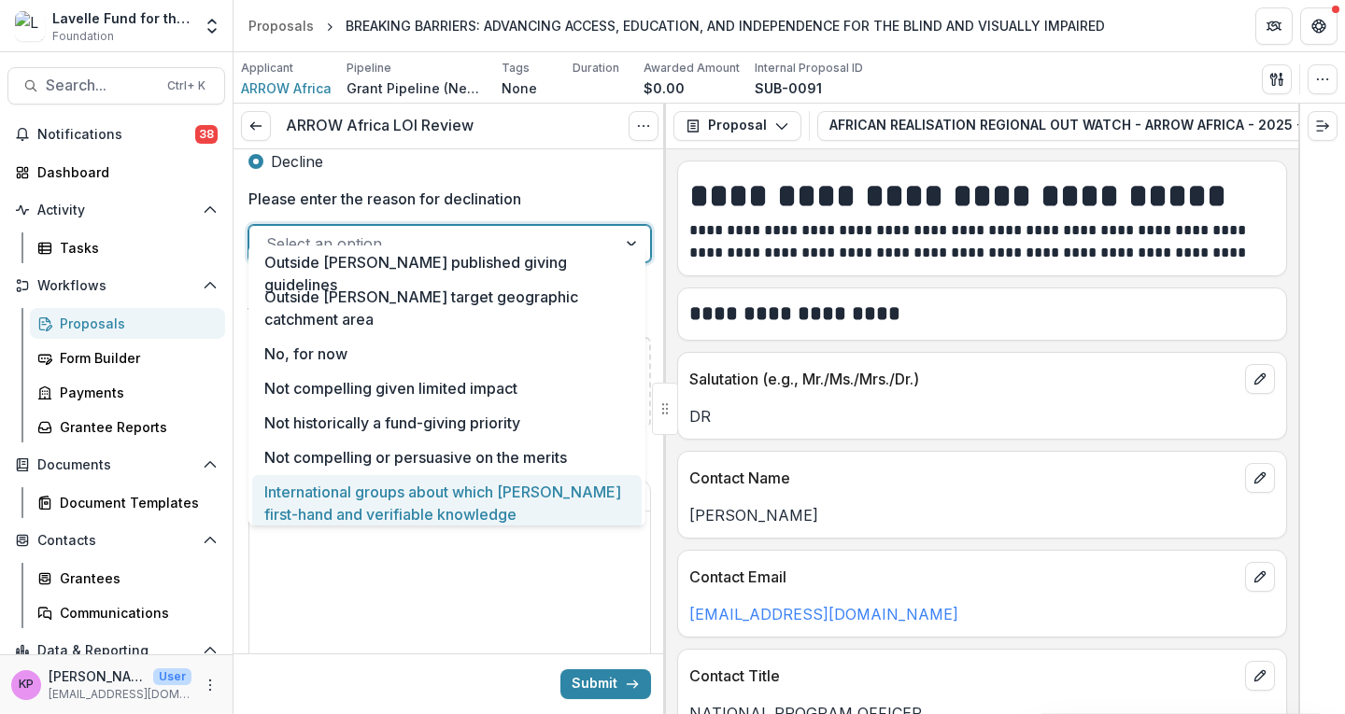
click at [405, 500] on div "International groups about which [PERSON_NAME] first-hand and verifiable knowle…" at bounding box center [446, 503] width 389 height 57
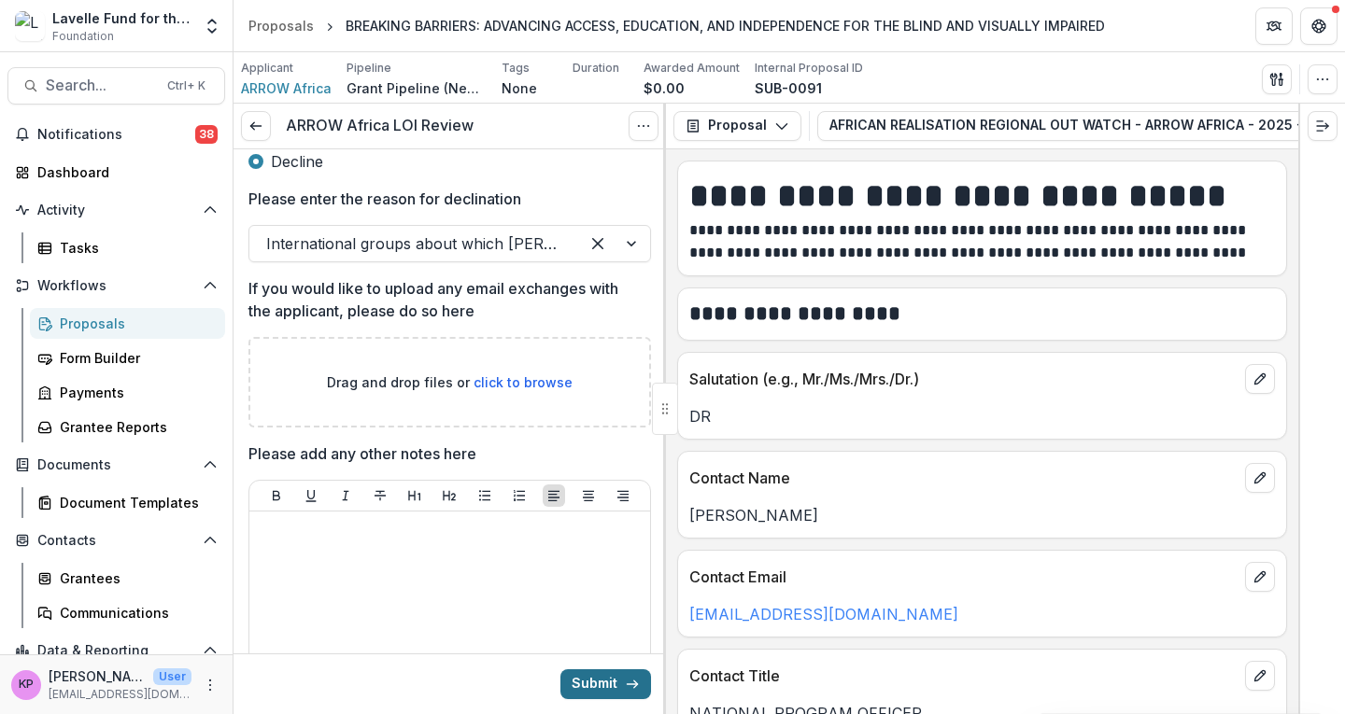
click at [600, 685] on button "Submit" at bounding box center [605, 685] width 91 height 30
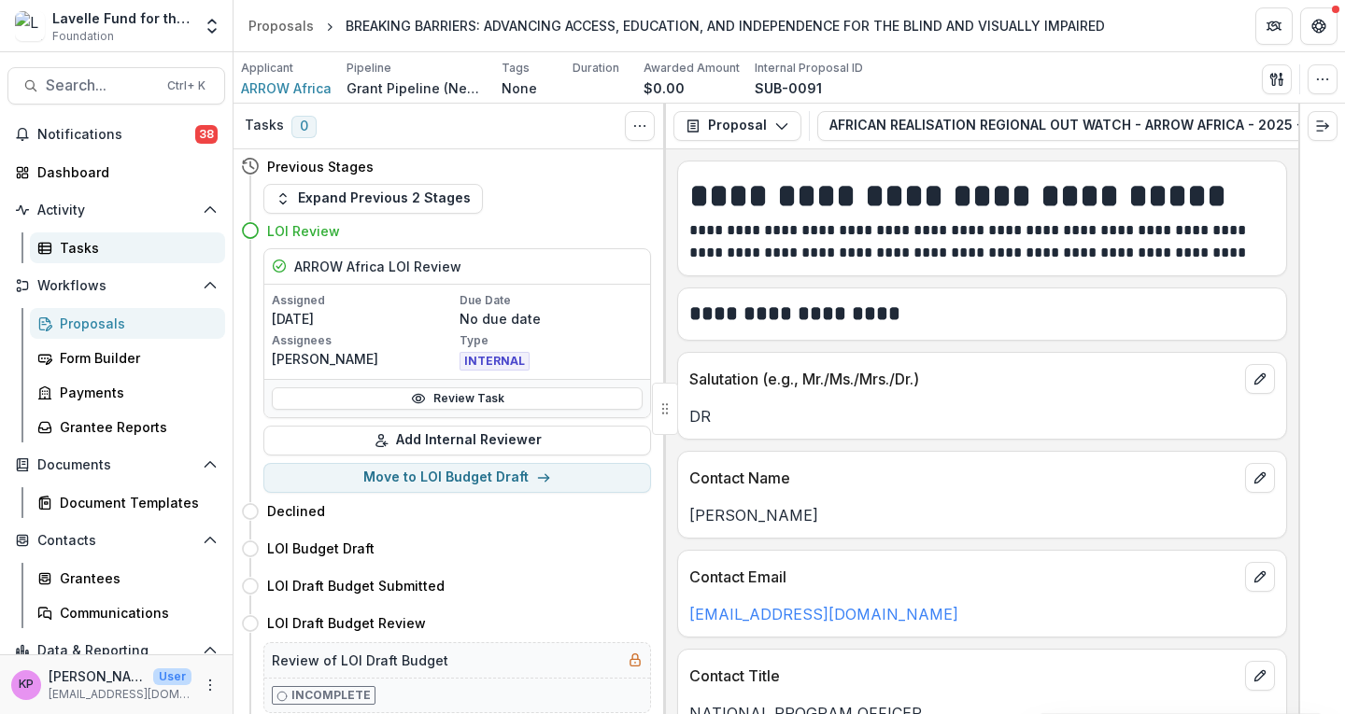
click at [71, 245] on div "Tasks" at bounding box center [135, 248] width 150 height 20
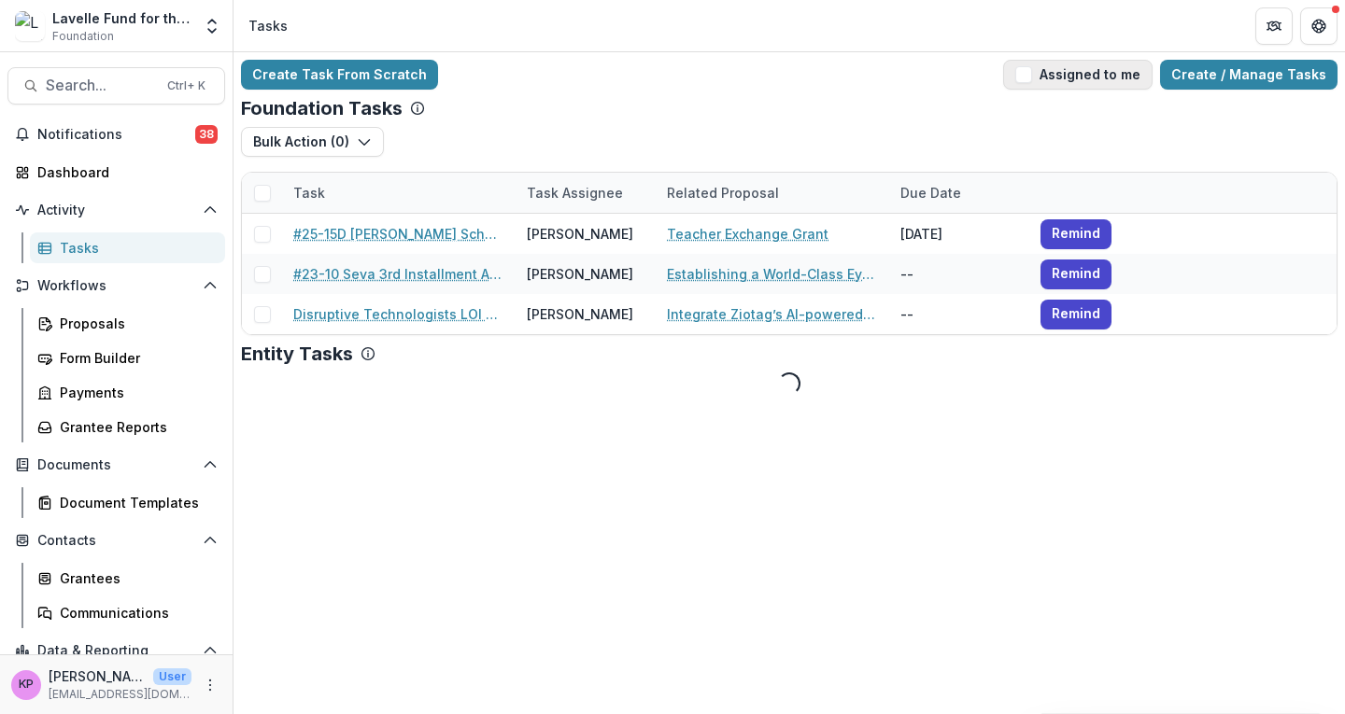
click at [1046, 66] on button "Assigned to me" at bounding box center [1077, 75] width 149 height 30
